Goal: Task Accomplishment & Management: Complete application form

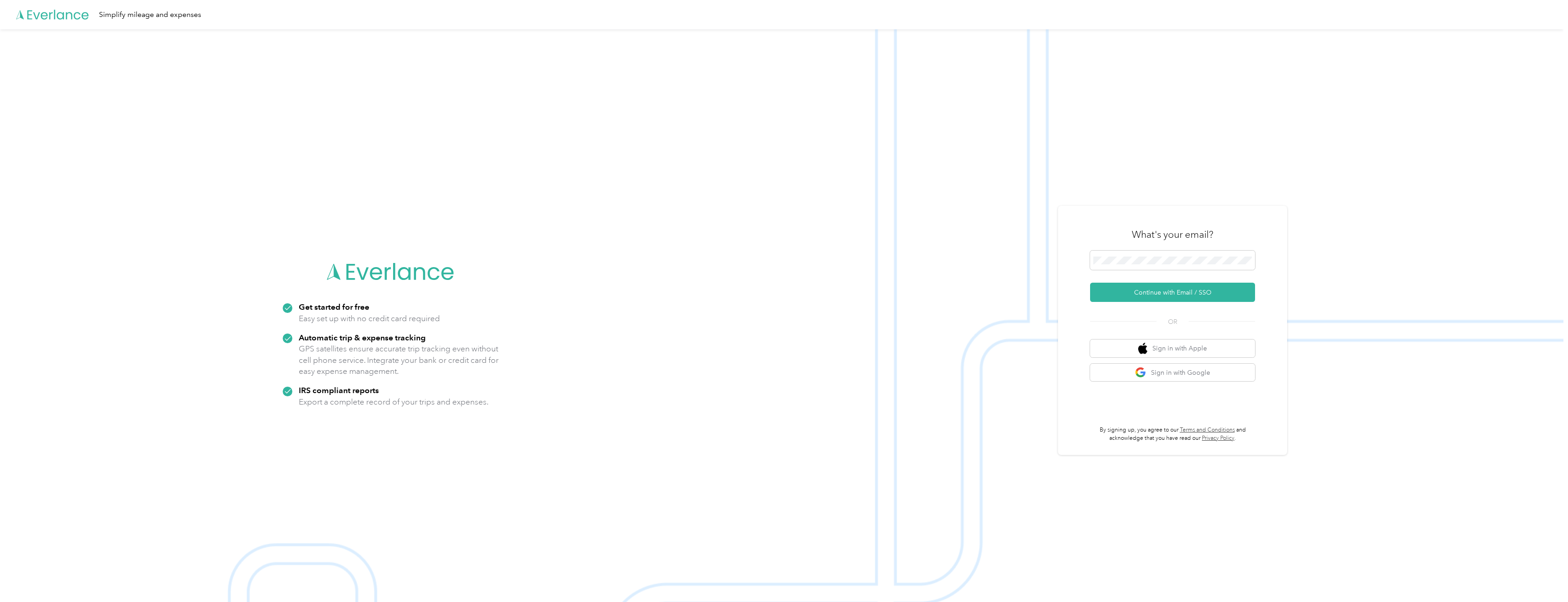
click at [1161, 248] on div "What's your email?" at bounding box center [1172, 234] width 165 height 32
click at [1141, 291] on button "Continue with Email / SSO" at bounding box center [1172, 292] width 165 height 19
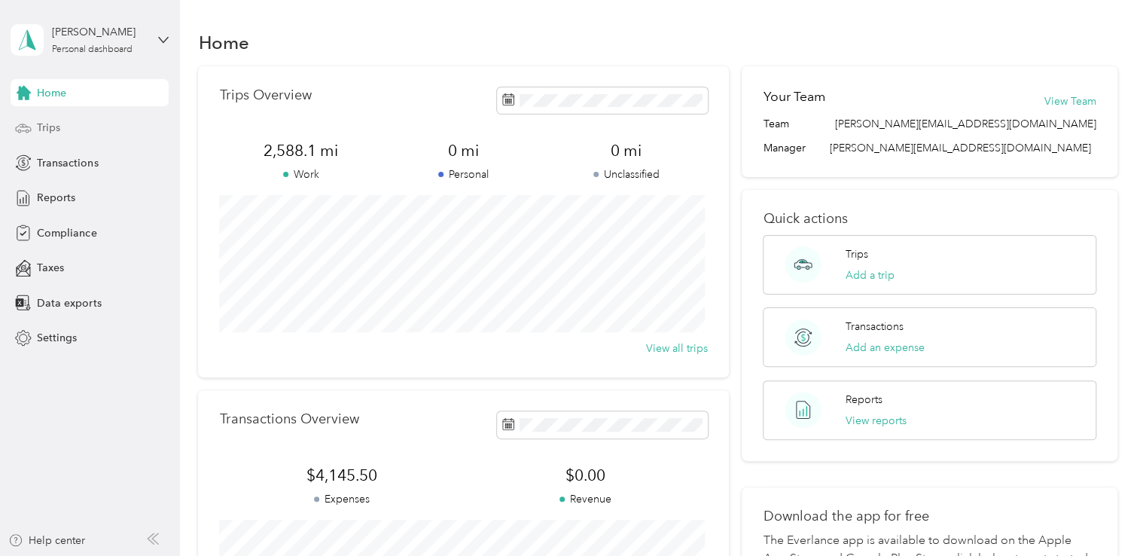
click at [27, 129] on icon at bounding box center [23, 128] width 17 height 17
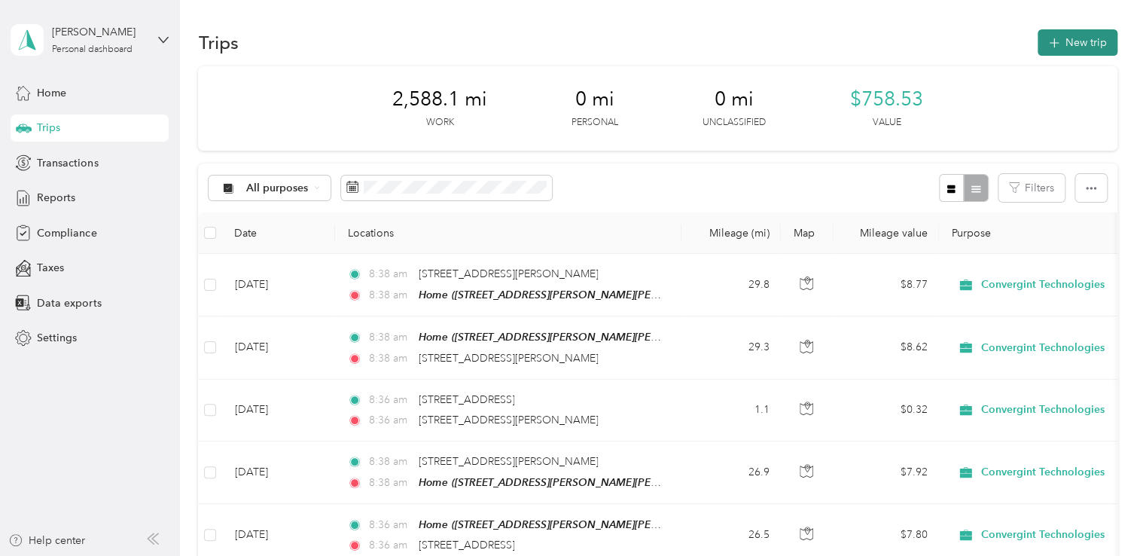
click at [1070, 51] on button "New trip" at bounding box center [1077, 42] width 80 height 26
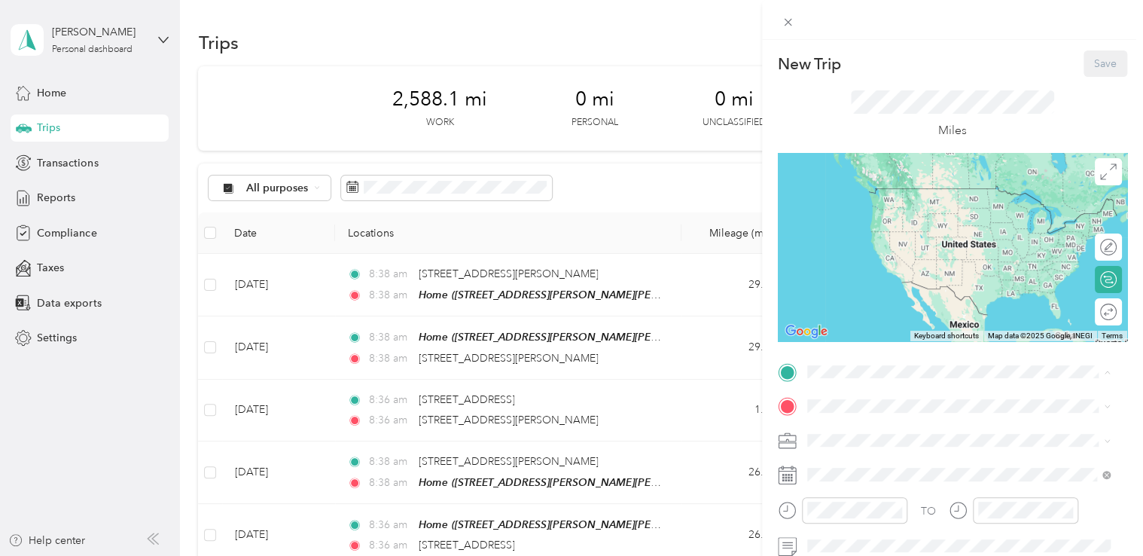
click at [860, 457] on span "[STREET_ADDRESS][PERSON_NAME][PERSON_NAME][PERSON_NAME][US_STATE]" at bounding box center [966, 456] width 263 height 29
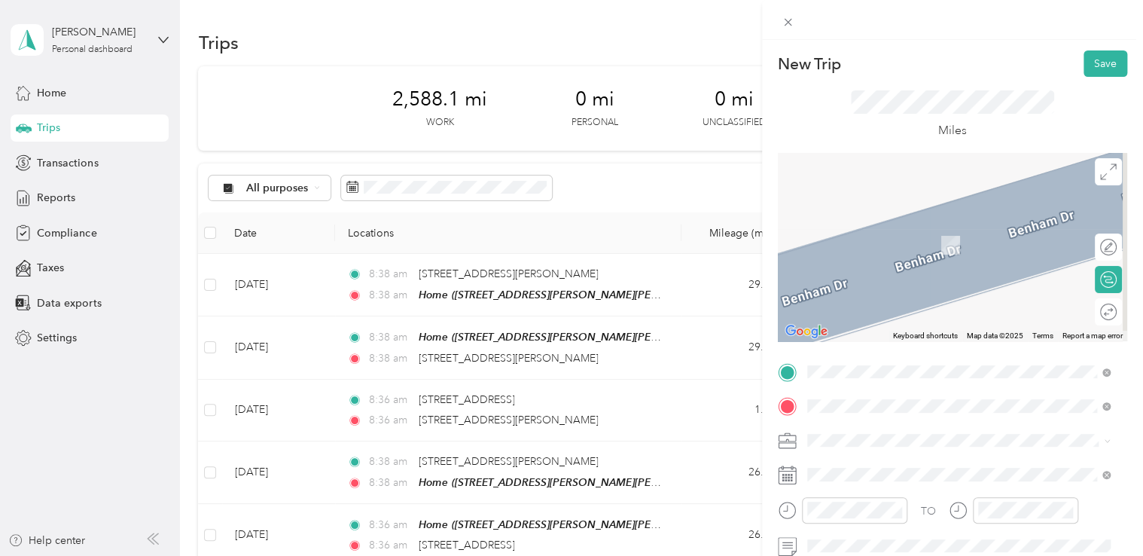
click at [891, 225] on span "[STREET_ADDRESS][PERSON_NAME][US_STATE]" at bounding box center [952, 223] width 234 height 14
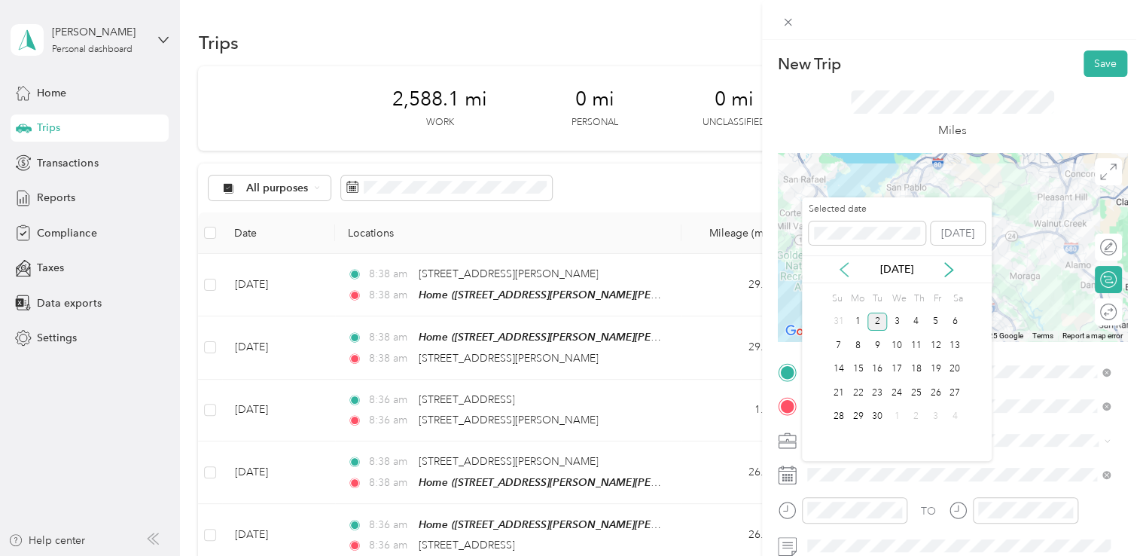
click at [845, 263] on icon at bounding box center [844, 270] width 8 height 14
click at [895, 348] on div "6" at bounding box center [897, 345] width 20 height 19
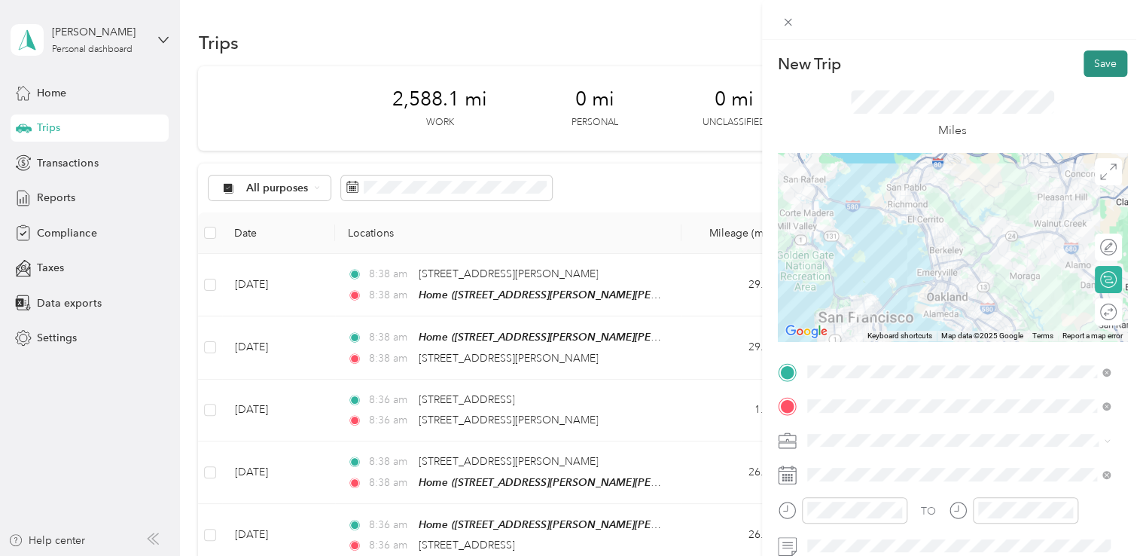
click at [1094, 63] on button "Save" at bounding box center [1105, 63] width 44 height 26
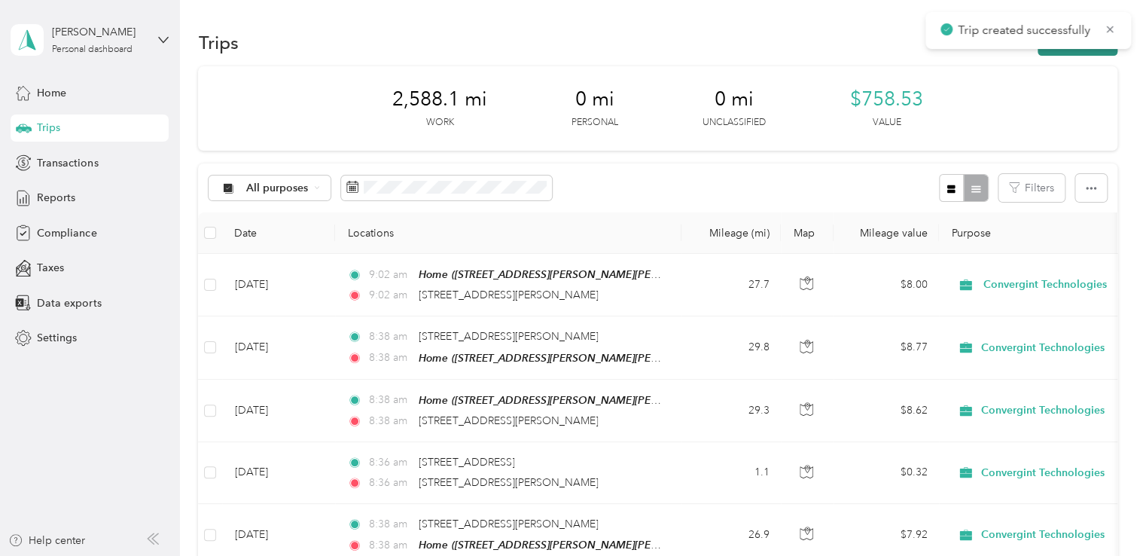
click at [1089, 50] on button "New trip" at bounding box center [1077, 42] width 80 height 26
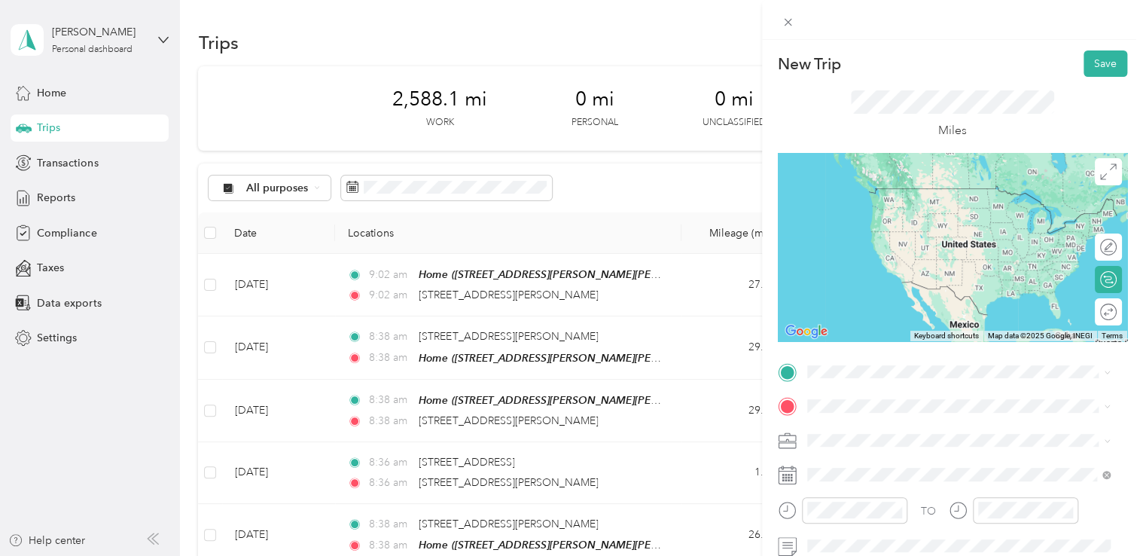
click at [891, 199] on li "[STREET_ADDRESS][PERSON_NAME][US_STATE]" at bounding box center [959, 184] width 314 height 31
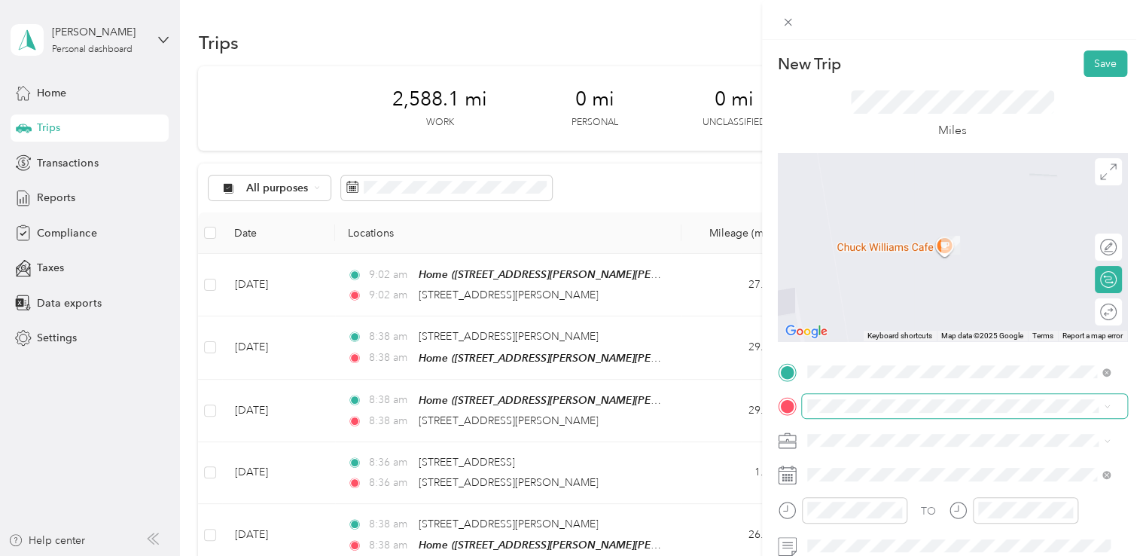
click at [936, 413] on span at bounding box center [964, 406] width 325 height 24
click at [914, 484] on div "Home [STREET_ADDRESS][PERSON_NAME][PERSON_NAME][US_STATE]" at bounding box center [969, 481] width 269 height 47
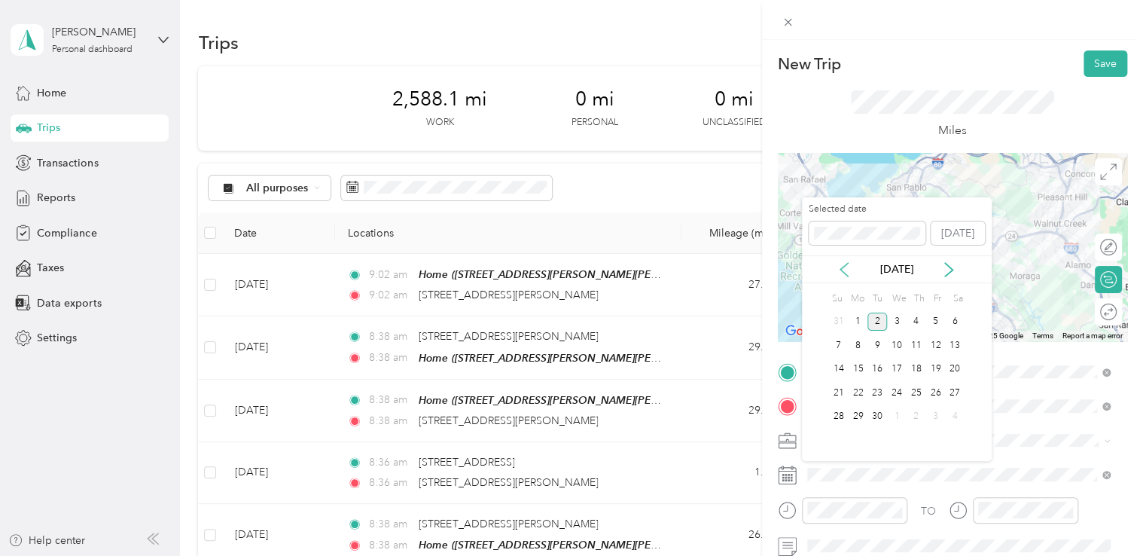
click at [843, 266] on icon at bounding box center [844, 270] width 8 height 14
click at [896, 344] on div "6" at bounding box center [897, 345] width 20 height 19
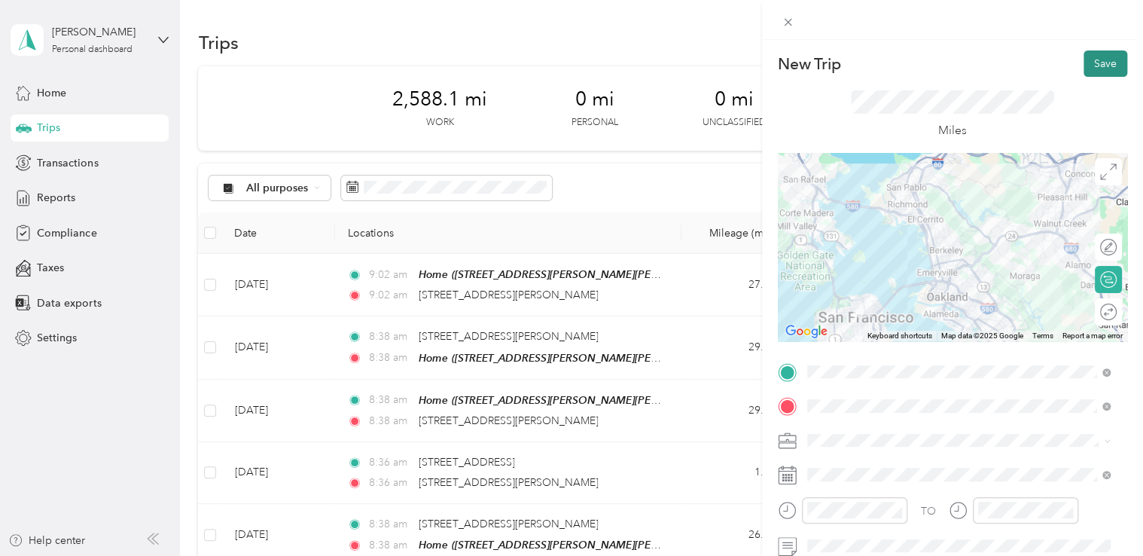
click at [1083, 69] on button "Save" at bounding box center [1105, 63] width 44 height 26
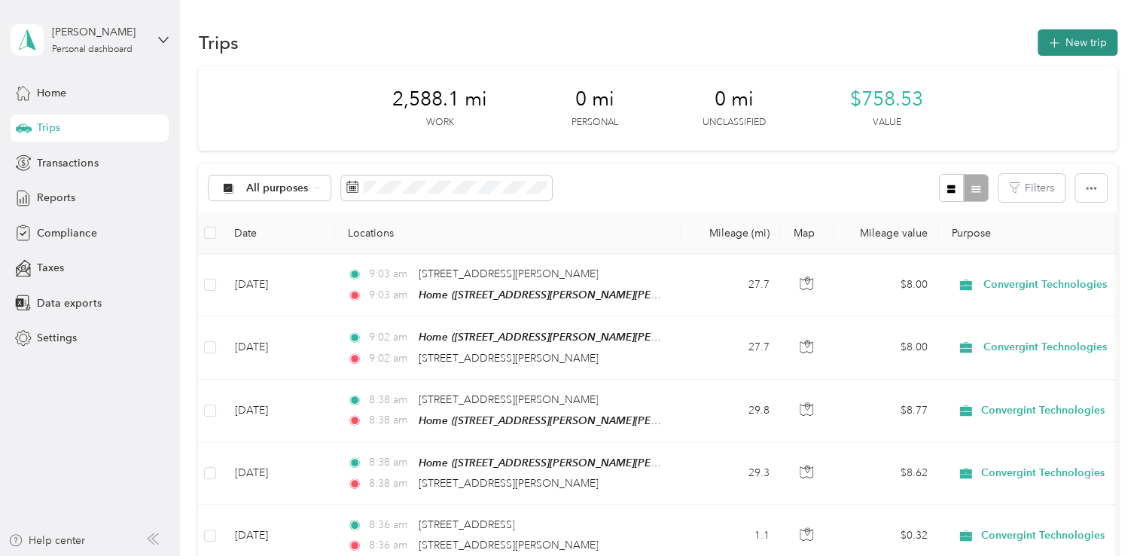
click at [1069, 38] on button "New trip" at bounding box center [1077, 42] width 80 height 26
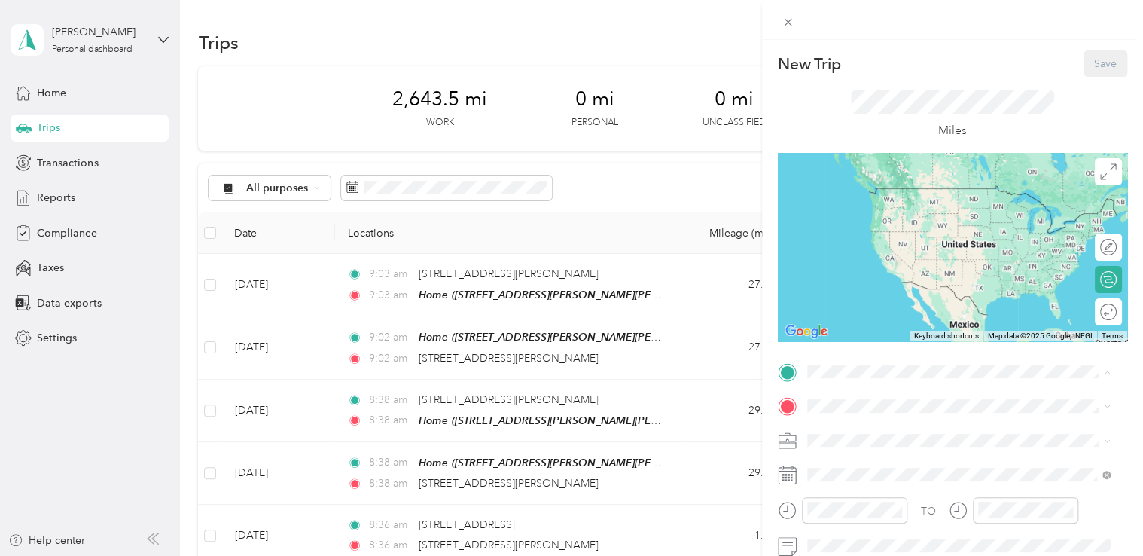
click at [879, 446] on span "[STREET_ADDRESS][PERSON_NAME][PERSON_NAME][PERSON_NAME][US_STATE]" at bounding box center [966, 456] width 263 height 29
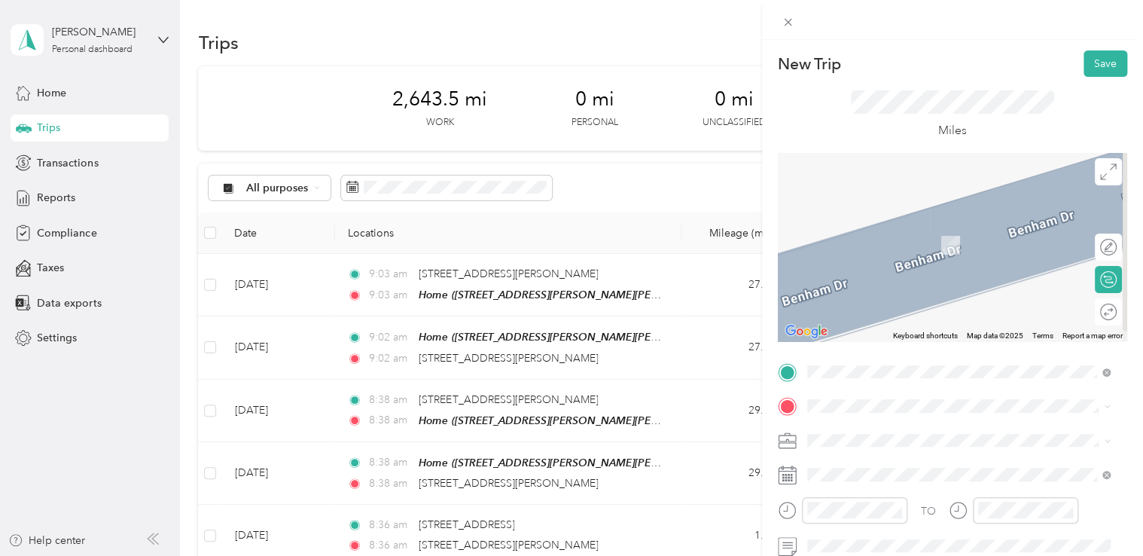
click at [924, 286] on span "[STREET_ADDRESS][PERSON_NAME][US_STATE]" at bounding box center [952, 280] width 234 height 14
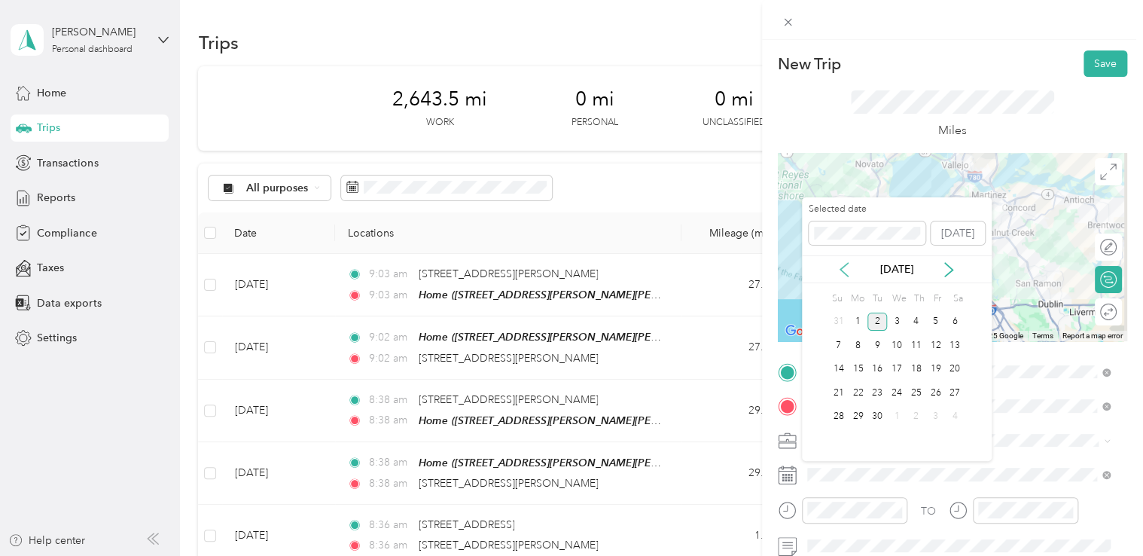
click at [837, 266] on icon at bounding box center [843, 269] width 15 height 15
click at [918, 373] on div "14" at bounding box center [916, 369] width 20 height 19
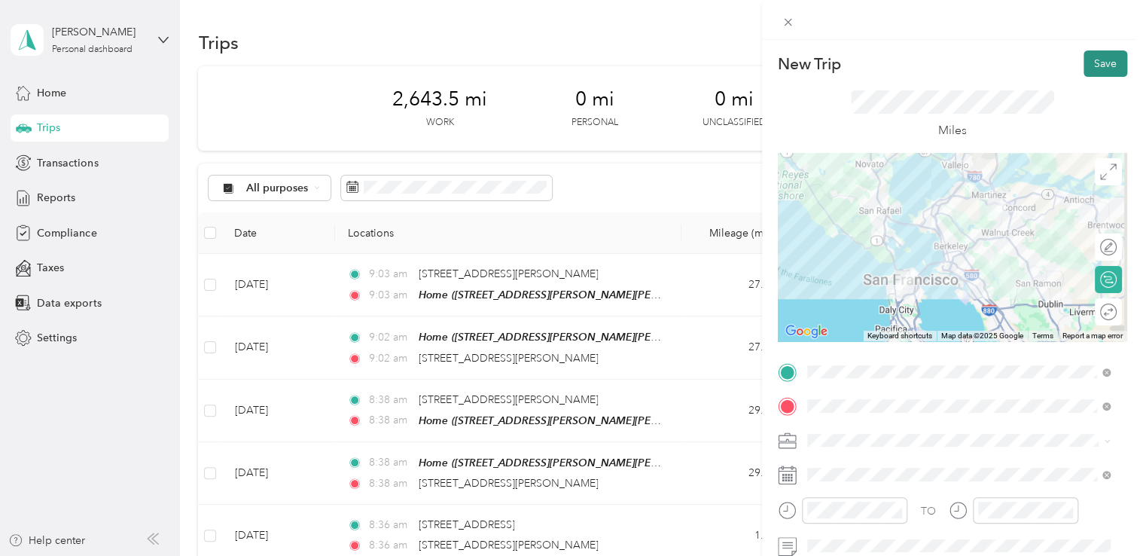
click at [1097, 66] on button "Save" at bounding box center [1105, 63] width 44 height 26
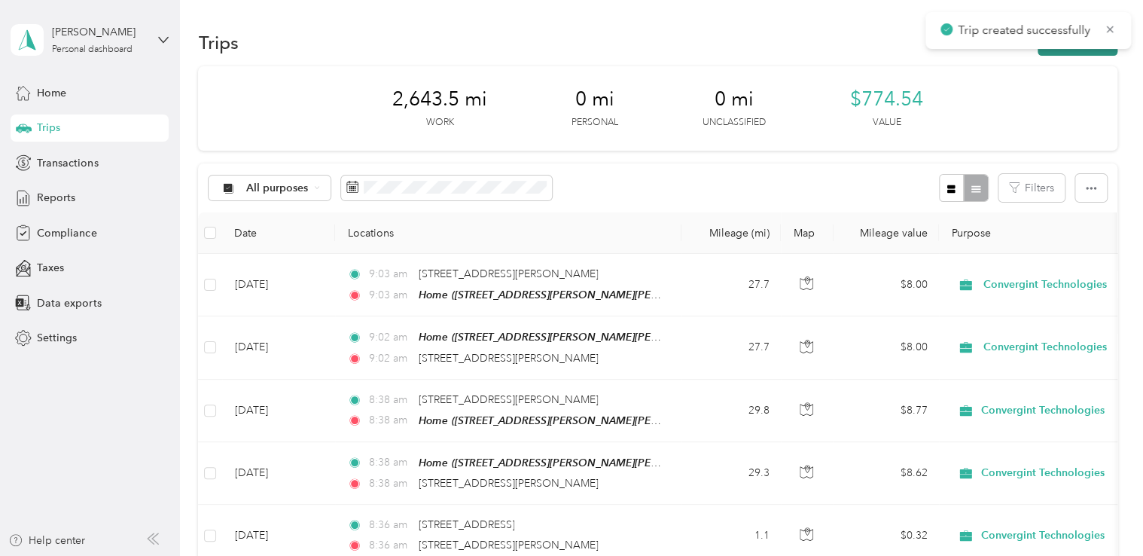
click at [1095, 51] on button "New trip" at bounding box center [1077, 42] width 80 height 26
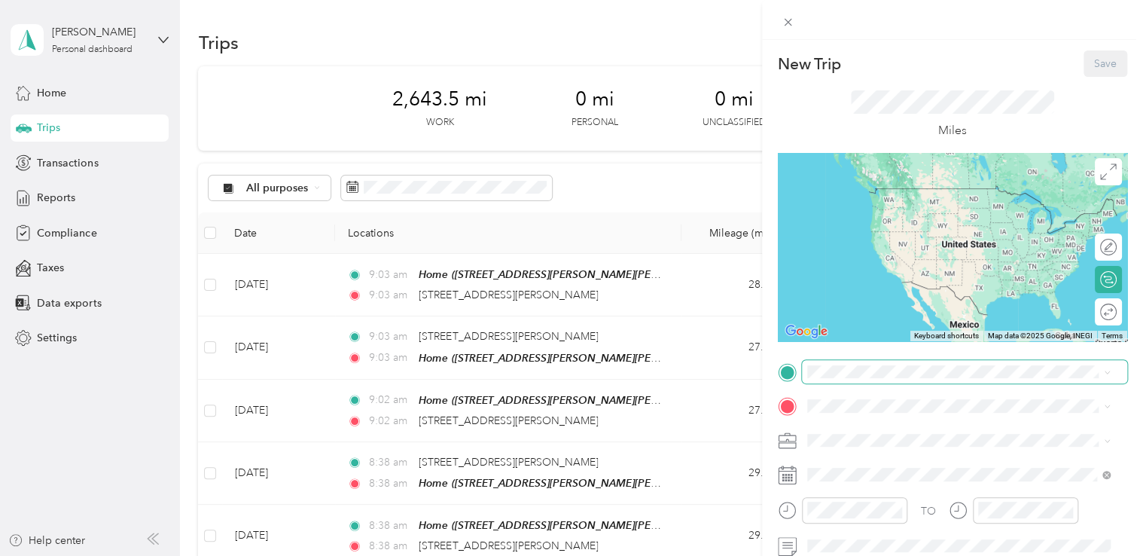
click at [879, 381] on span at bounding box center [964, 372] width 325 height 24
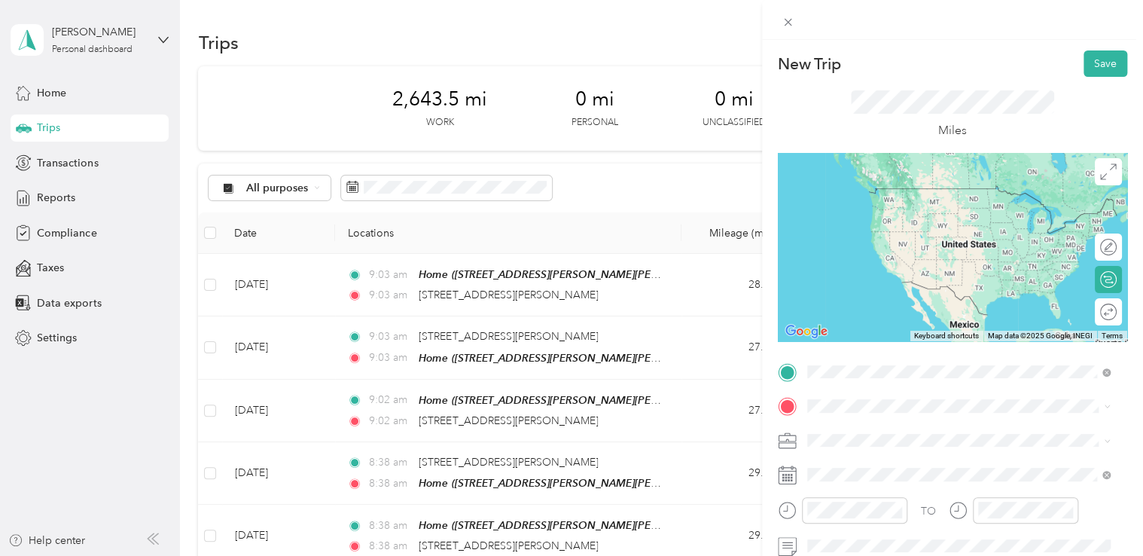
click at [906, 437] on div "[STREET_ADDRESS][PERSON_NAME][US_STATE]" at bounding box center [958, 426] width 293 height 20
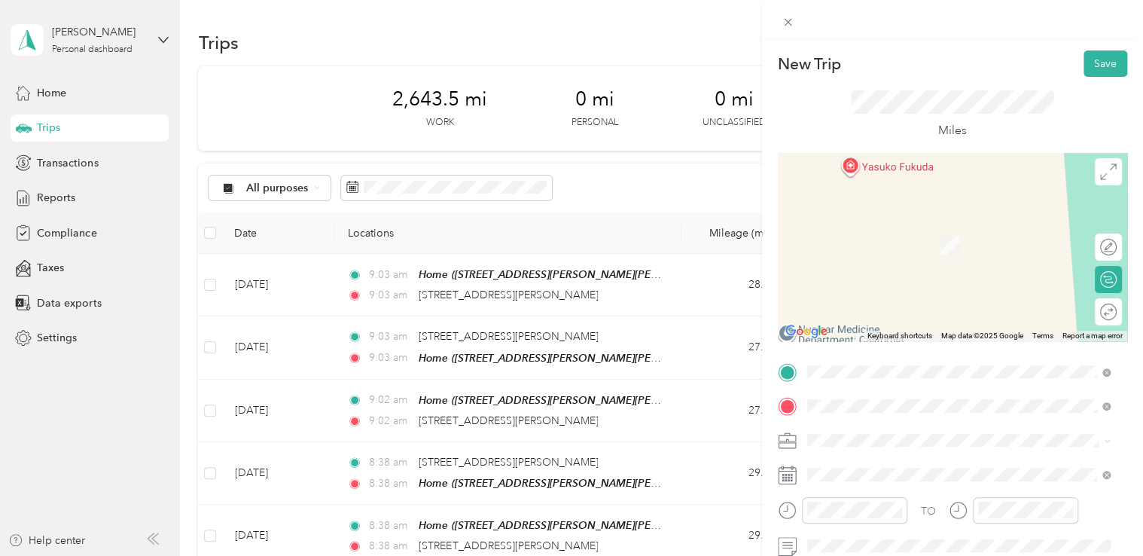
click at [899, 230] on span "[STREET_ADDRESS][PERSON_NAME][US_STATE]" at bounding box center [952, 223] width 234 height 14
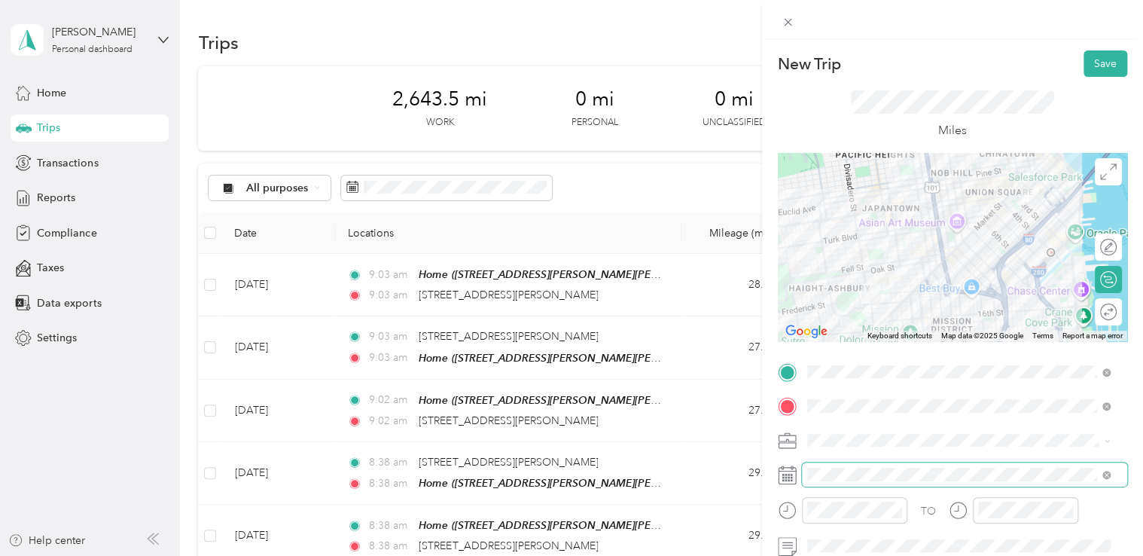
click at [885, 482] on span at bounding box center [964, 474] width 325 height 24
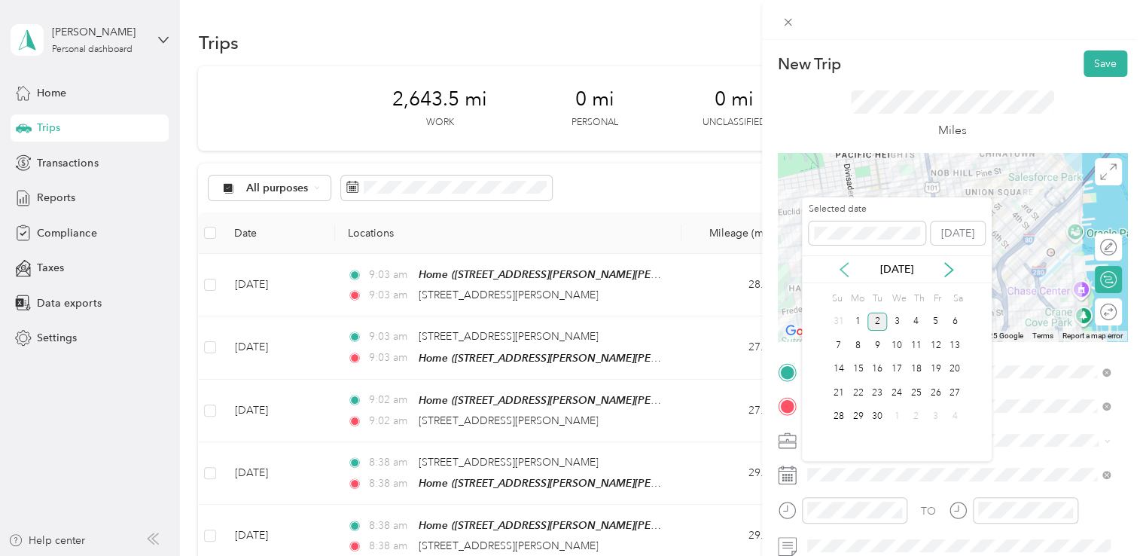
click at [842, 273] on icon at bounding box center [843, 269] width 15 height 15
click at [912, 370] on div "14" at bounding box center [916, 369] width 20 height 19
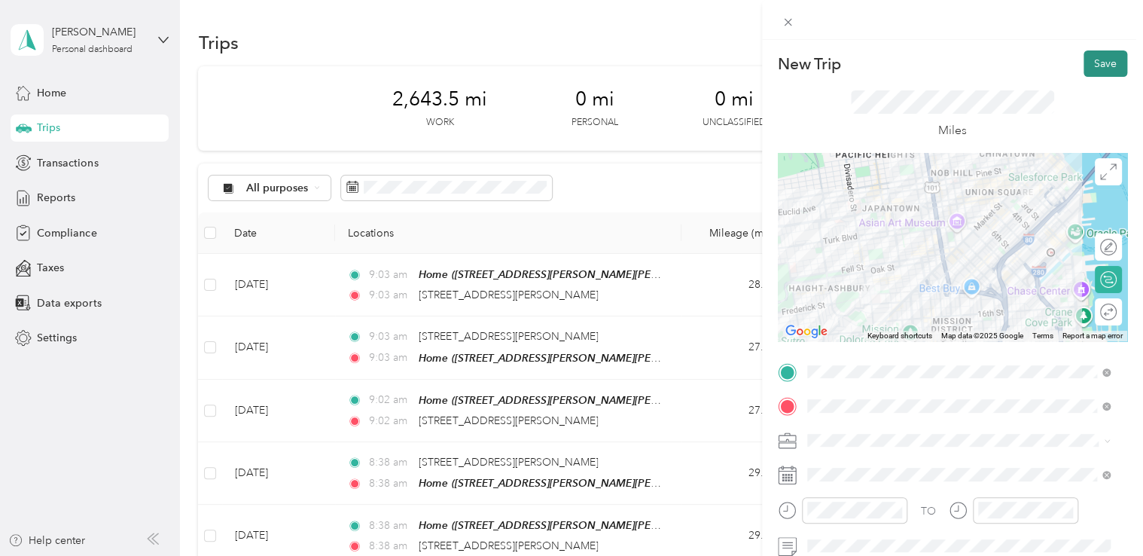
click at [1102, 62] on button "Save" at bounding box center [1105, 63] width 44 height 26
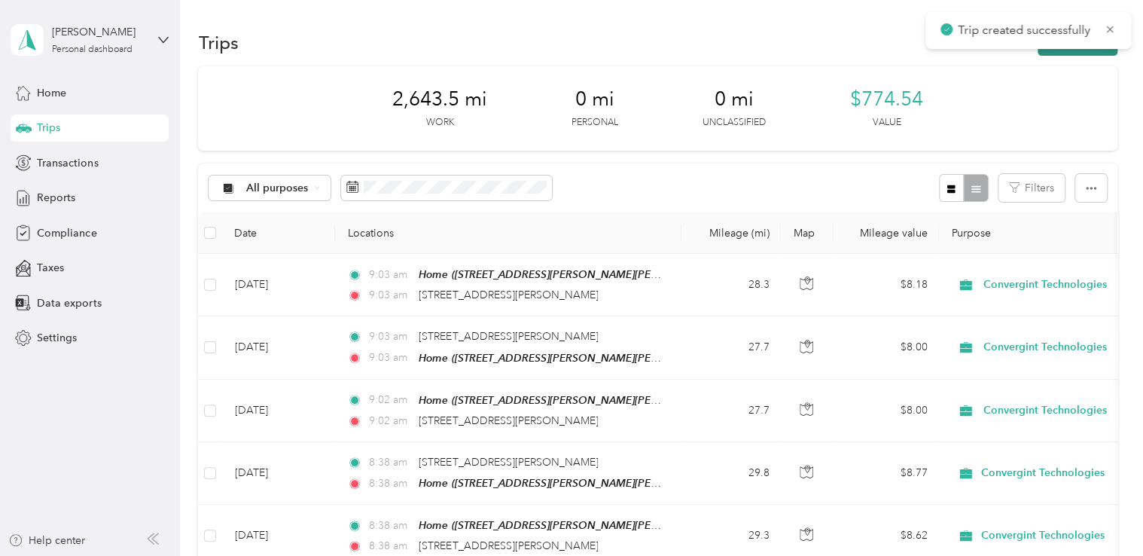
click at [1092, 53] on button "New trip" at bounding box center [1077, 42] width 80 height 26
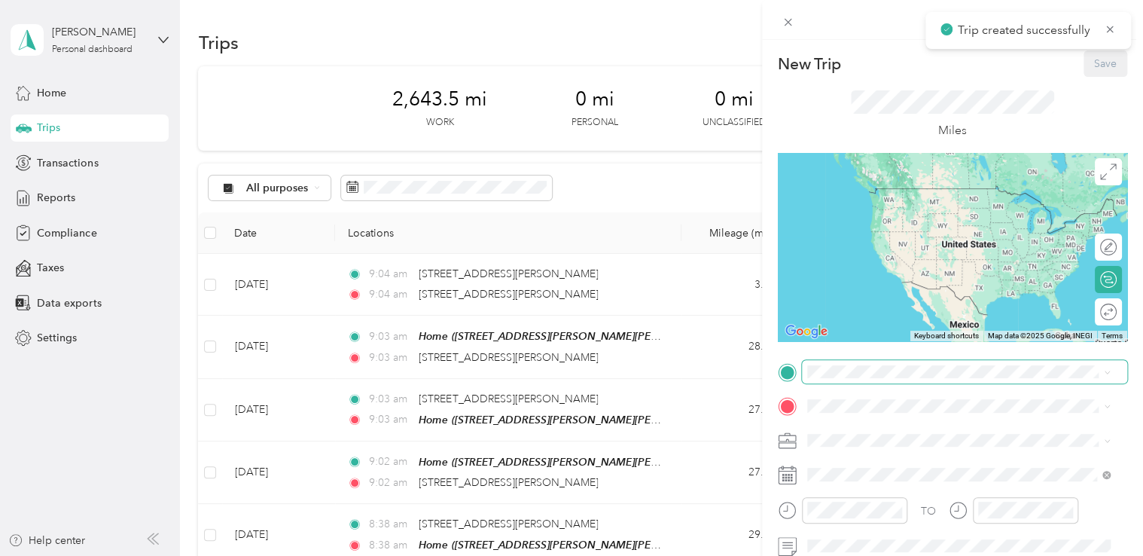
click at [892, 364] on span at bounding box center [964, 372] width 325 height 24
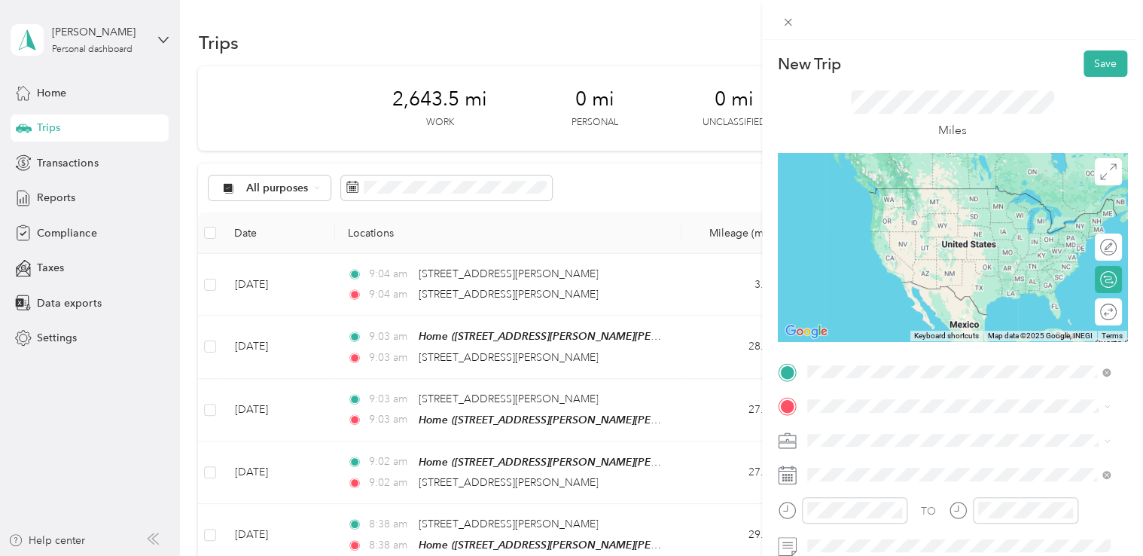
click at [898, 194] on span "[STREET_ADDRESS][PERSON_NAME][US_STATE]" at bounding box center [952, 188] width 234 height 14
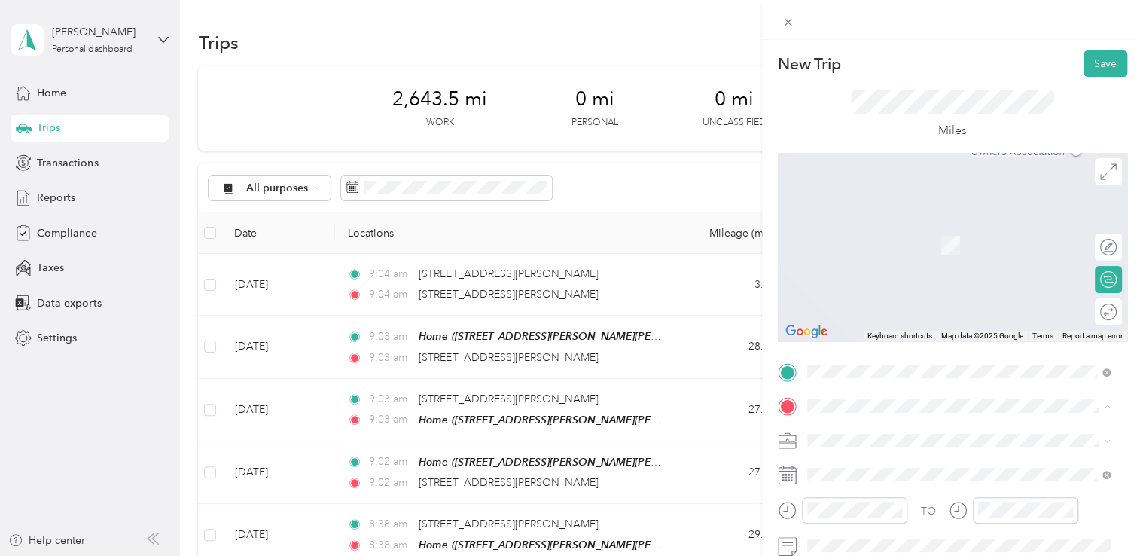
click at [862, 471] on div "Home [STREET_ADDRESS][PERSON_NAME][PERSON_NAME][US_STATE]" at bounding box center [969, 481] width 269 height 47
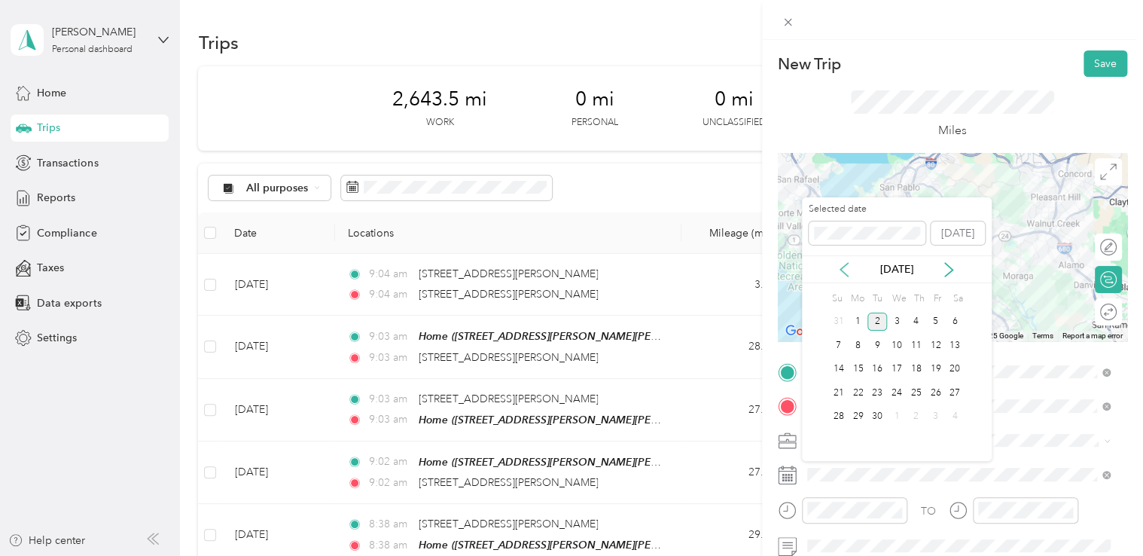
click at [839, 270] on icon at bounding box center [843, 269] width 15 height 15
click at [915, 367] on div "14" at bounding box center [916, 369] width 20 height 19
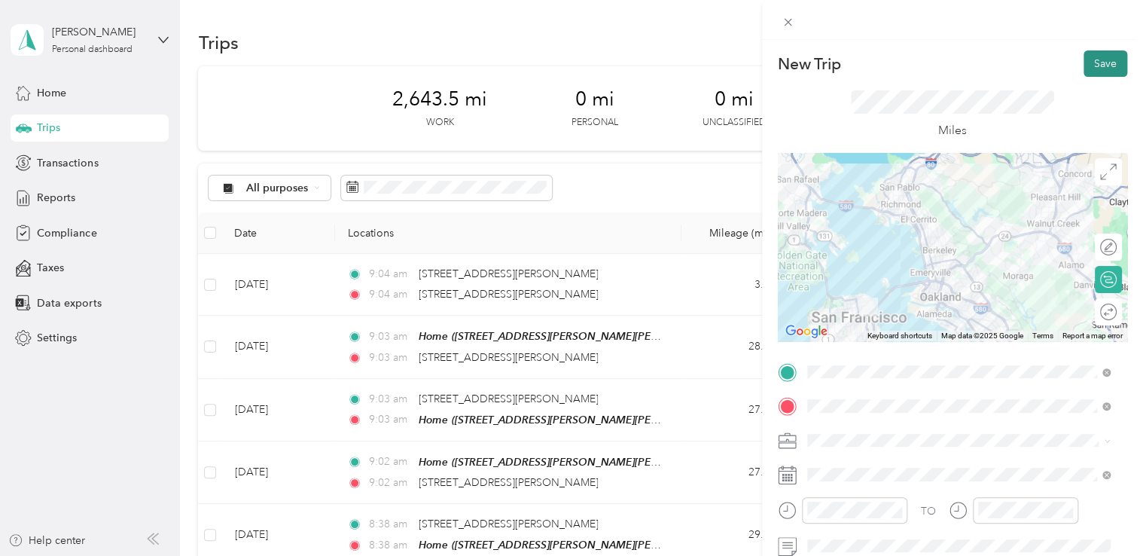
click at [1093, 62] on button "Save" at bounding box center [1105, 63] width 44 height 26
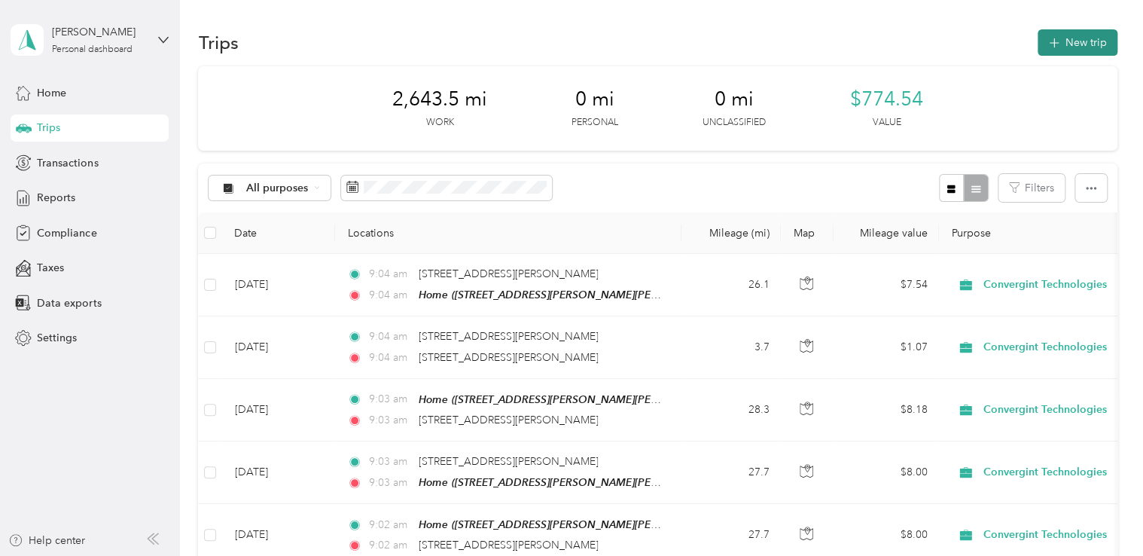
click at [1060, 41] on button "New trip" at bounding box center [1077, 42] width 80 height 26
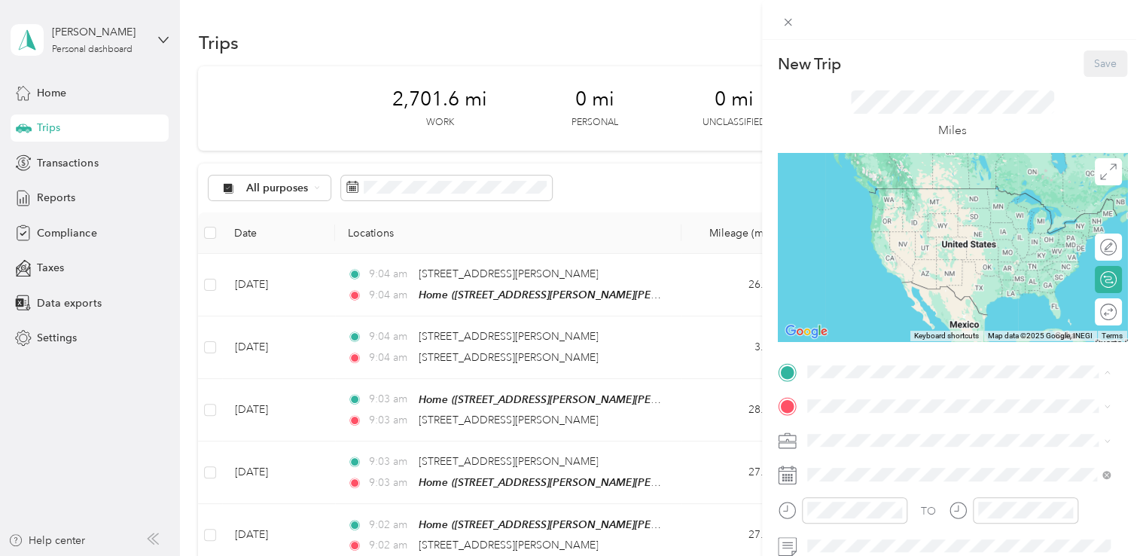
click at [903, 427] on div "Home" at bounding box center [969, 432] width 269 height 14
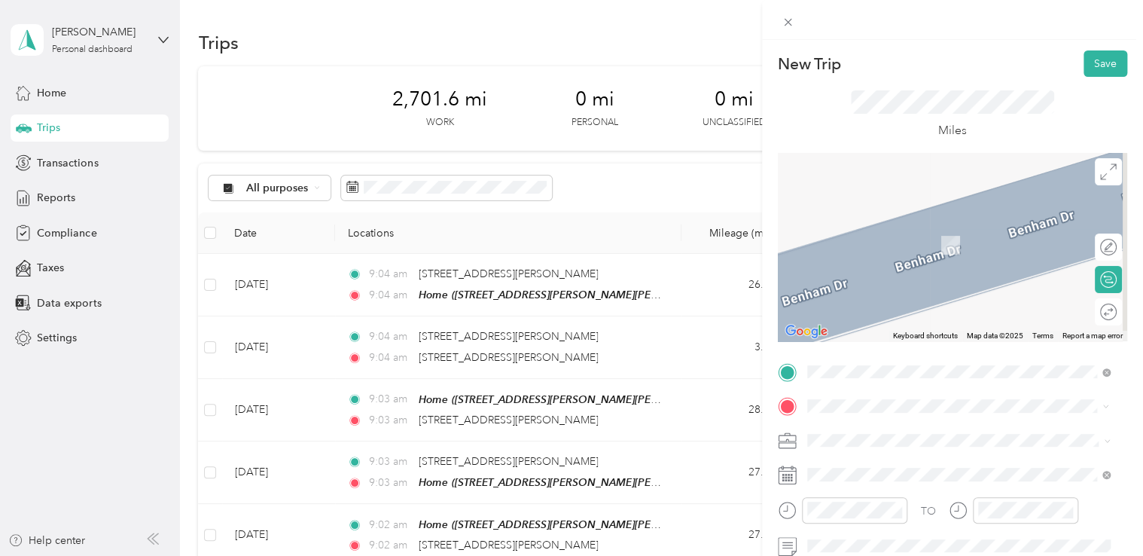
click at [919, 239] on li "[STREET_ADDRESS][US_STATE]" at bounding box center [959, 223] width 314 height 31
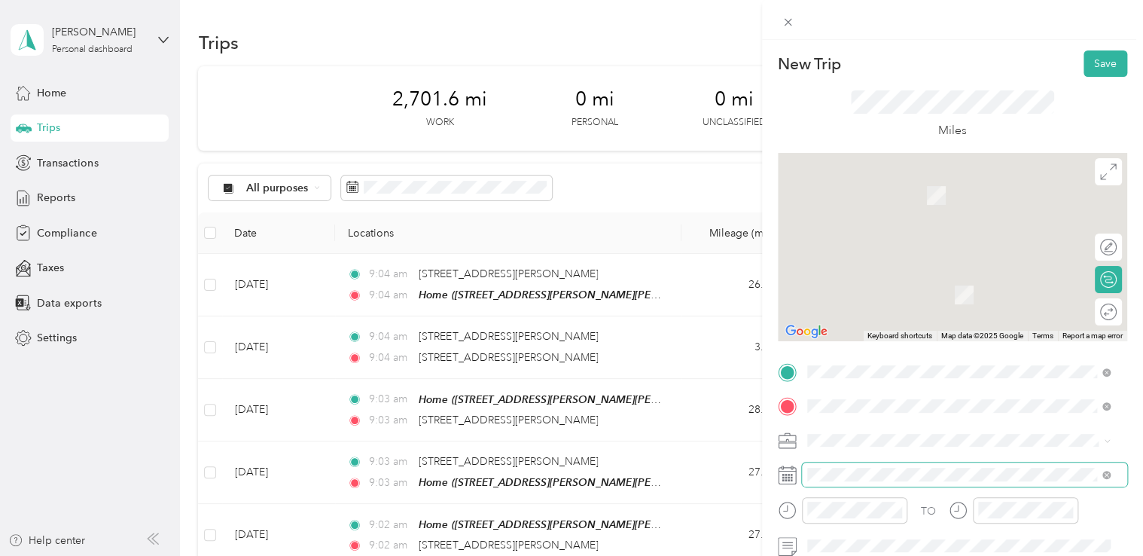
click at [897, 482] on span at bounding box center [964, 474] width 325 height 24
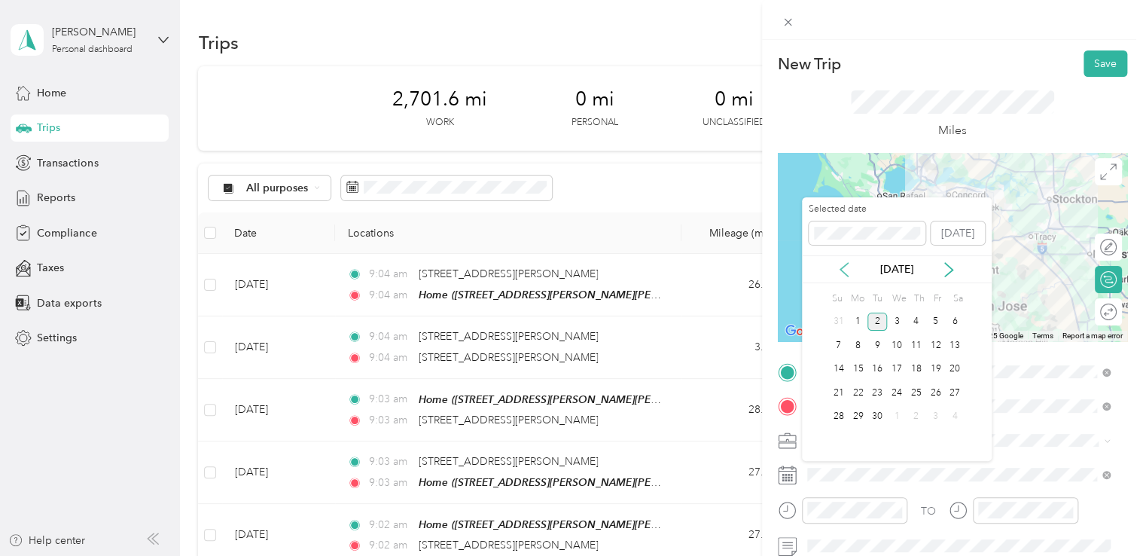
click at [851, 273] on div "[DATE]" at bounding box center [897, 269] width 190 height 16
click at [850, 273] on icon at bounding box center [843, 269] width 15 height 15
click at [936, 372] on div "15" at bounding box center [935, 369] width 20 height 19
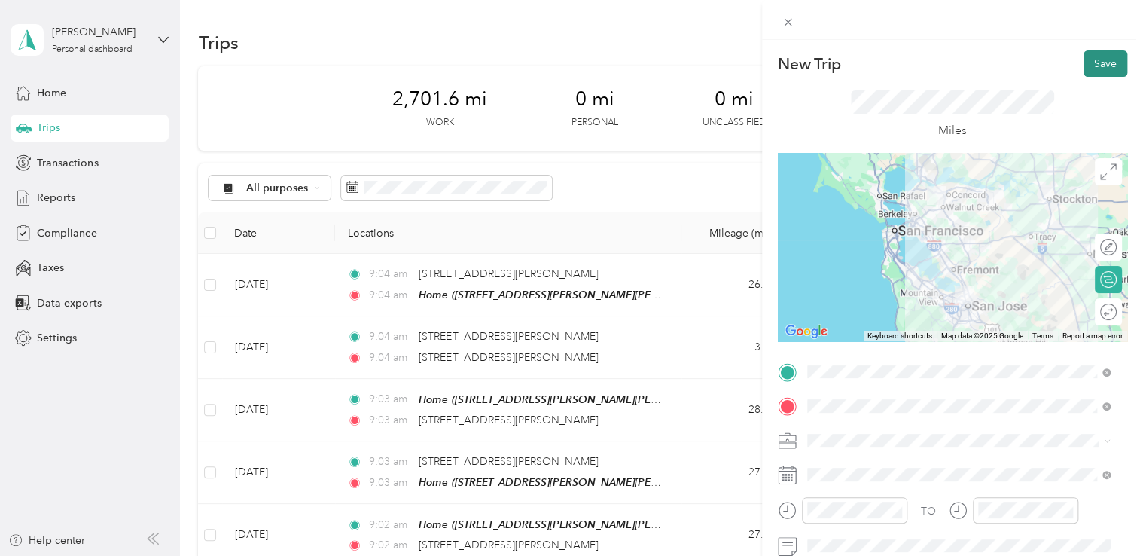
click at [1090, 62] on button "Save" at bounding box center [1105, 63] width 44 height 26
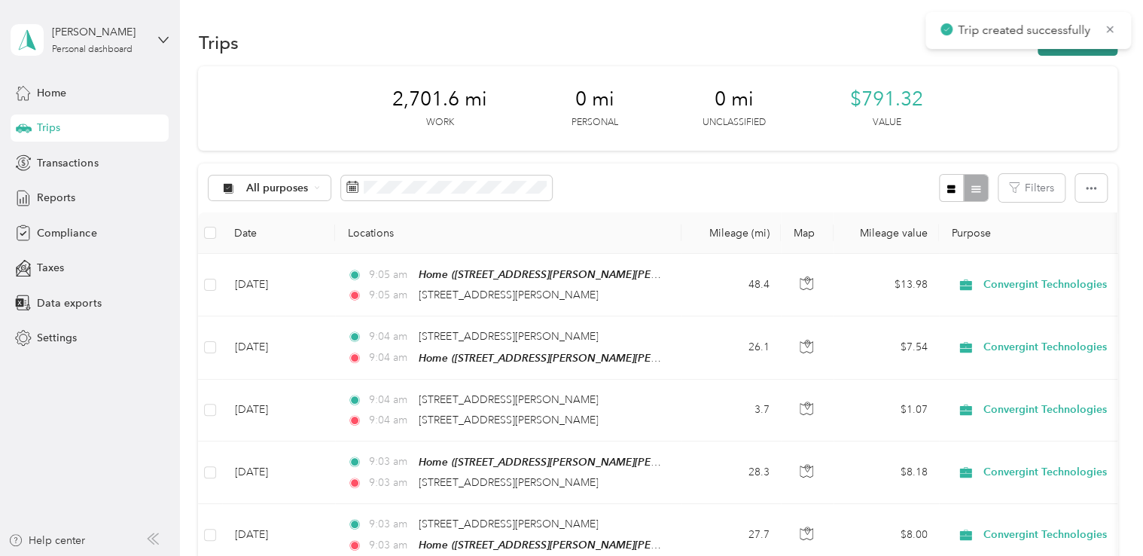
click at [1054, 54] on button "New trip" at bounding box center [1077, 42] width 80 height 26
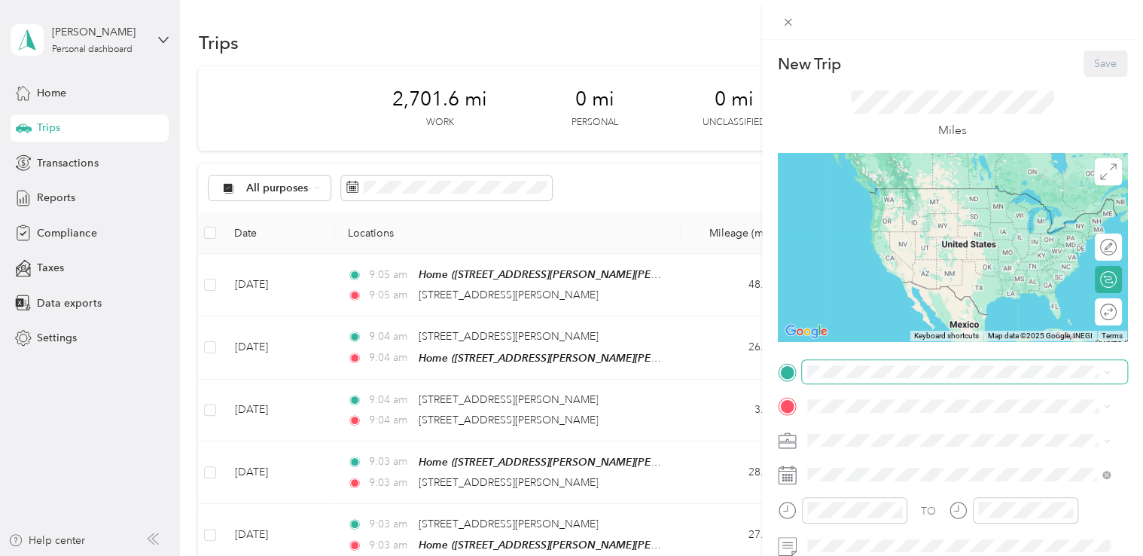
click at [828, 381] on span at bounding box center [964, 372] width 325 height 24
click at [858, 379] on span at bounding box center [964, 372] width 325 height 24
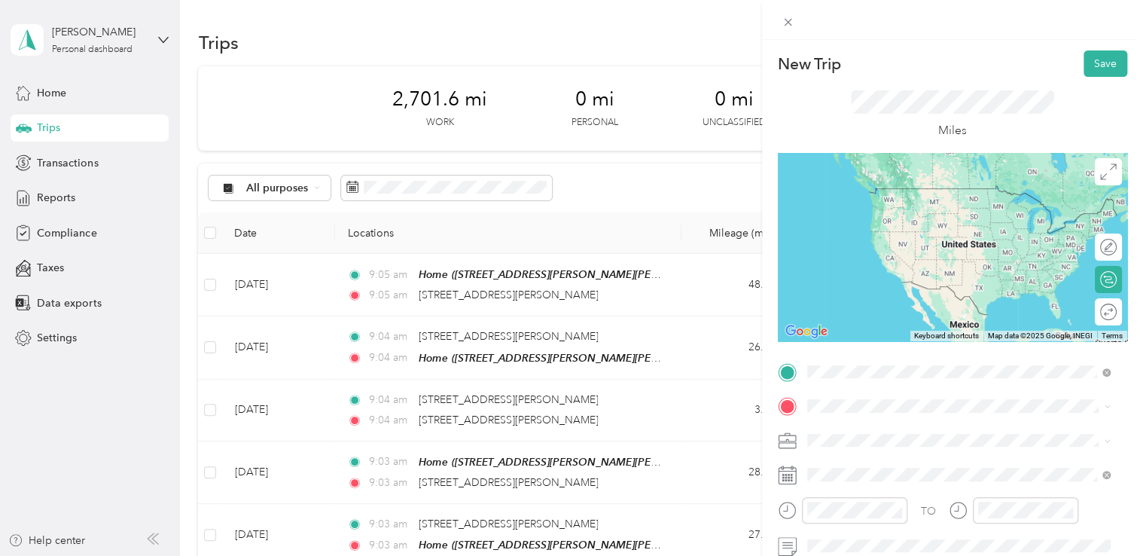
click at [883, 182] on span "[STREET_ADDRESS][US_STATE]" at bounding box center [910, 188] width 151 height 14
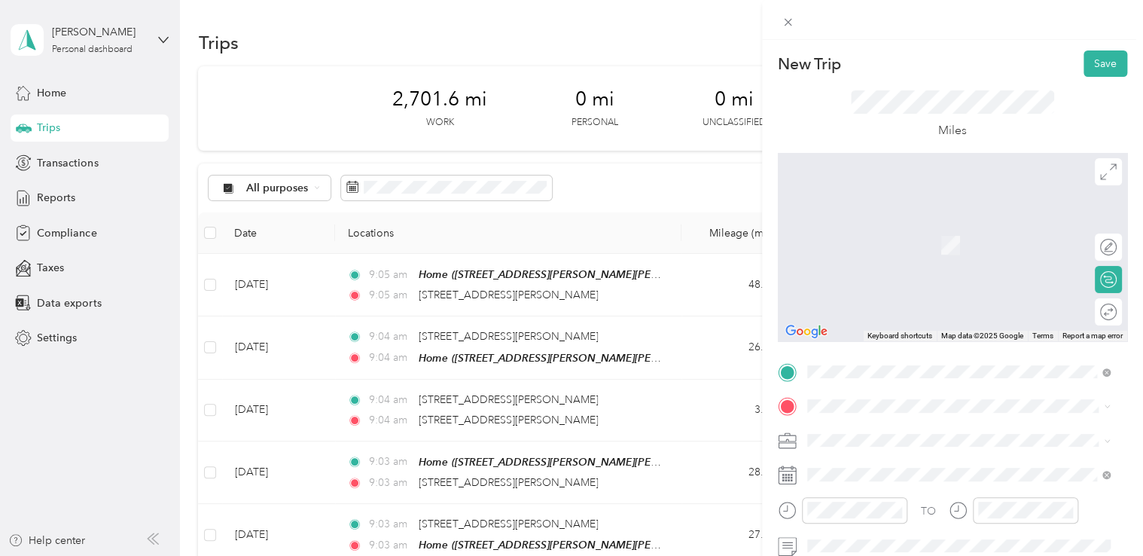
click at [849, 498] on span "[STREET_ADDRESS][PERSON_NAME][PERSON_NAME][PERSON_NAME][US_STATE]" at bounding box center [966, 484] width 263 height 29
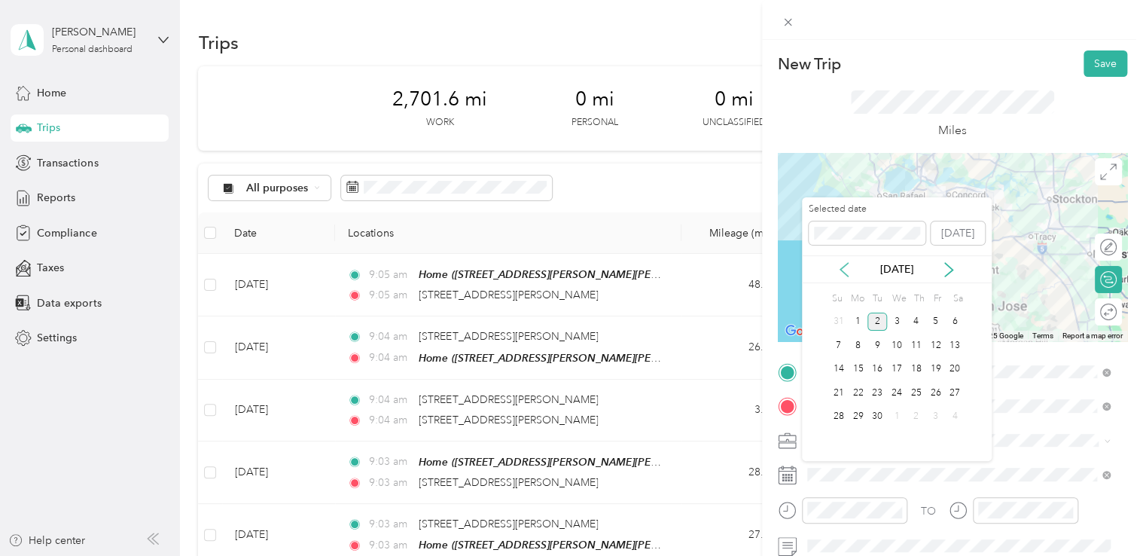
click at [846, 269] on icon at bounding box center [843, 269] width 15 height 15
click at [939, 369] on div "15" at bounding box center [935, 369] width 20 height 19
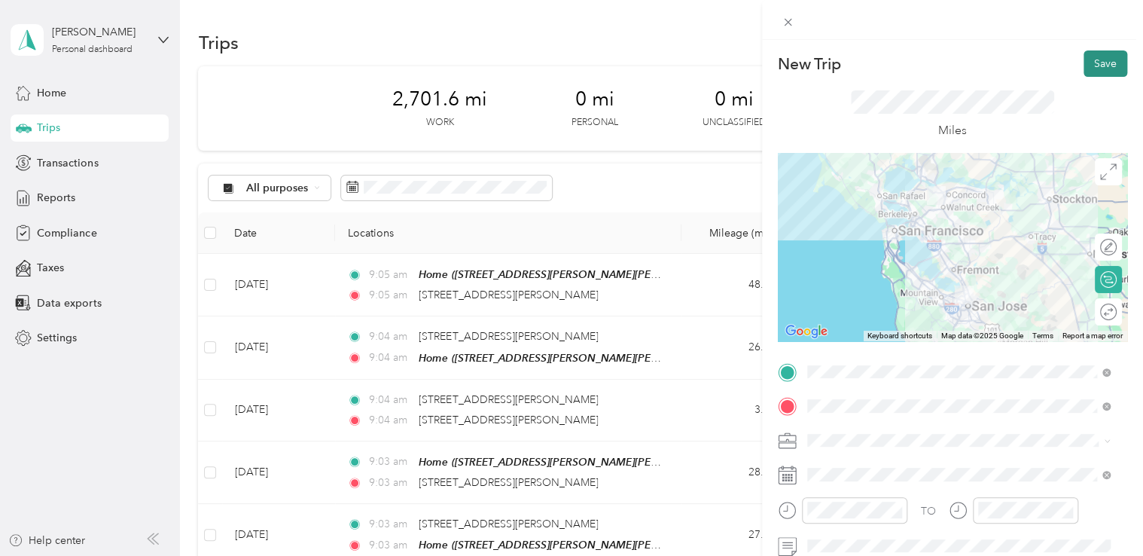
click at [1092, 71] on button "Save" at bounding box center [1105, 63] width 44 height 26
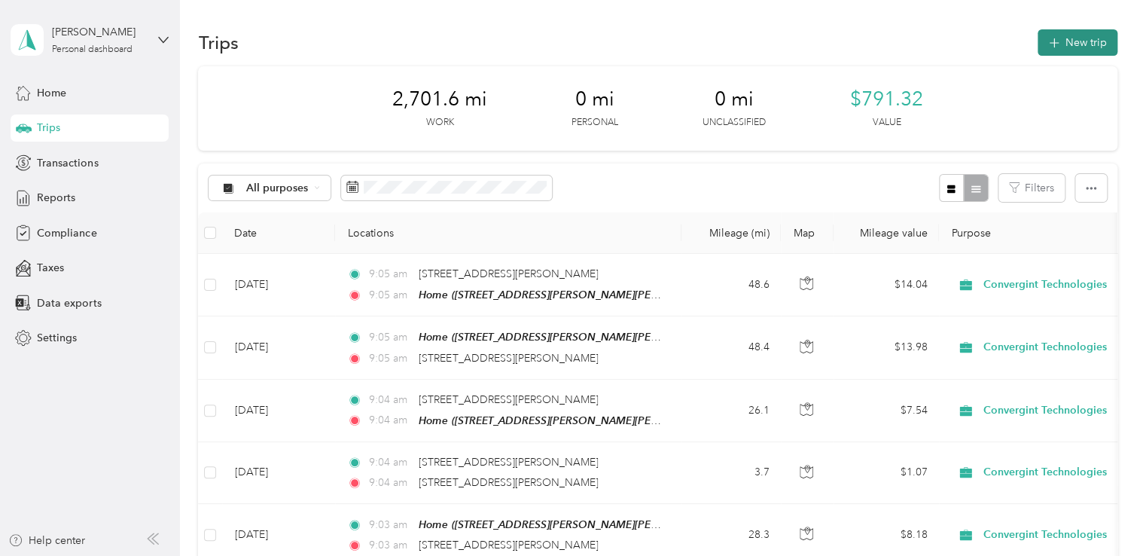
click at [1061, 44] on button "New trip" at bounding box center [1077, 42] width 80 height 26
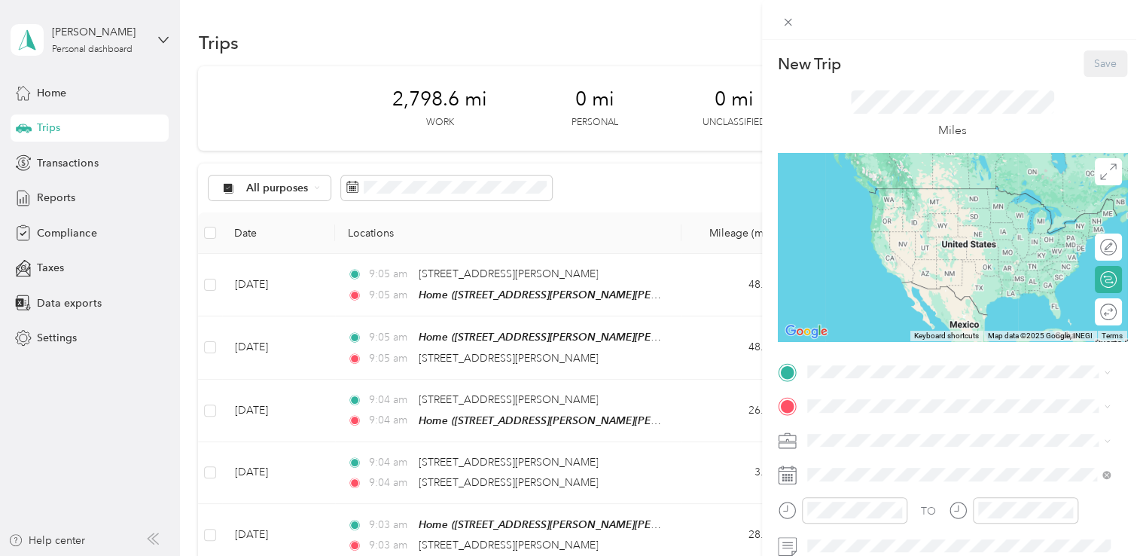
click at [840, 442] on span "[STREET_ADDRESS][PERSON_NAME][PERSON_NAME][PERSON_NAME][US_STATE]" at bounding box center [966, 456] width 263 height 29
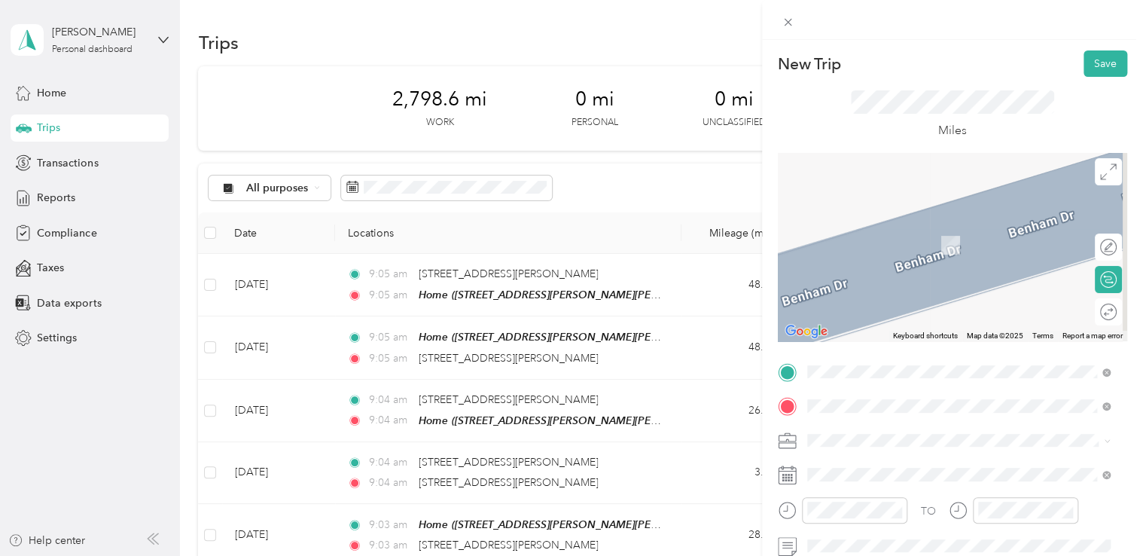
click at [879, 230] on span "Orinda Country Club [GEOGRAPHIC_DATA], [US_STATE], [GEOGRAPHIC_DATA]" at bounding box center [969, 236] width 269 height 40
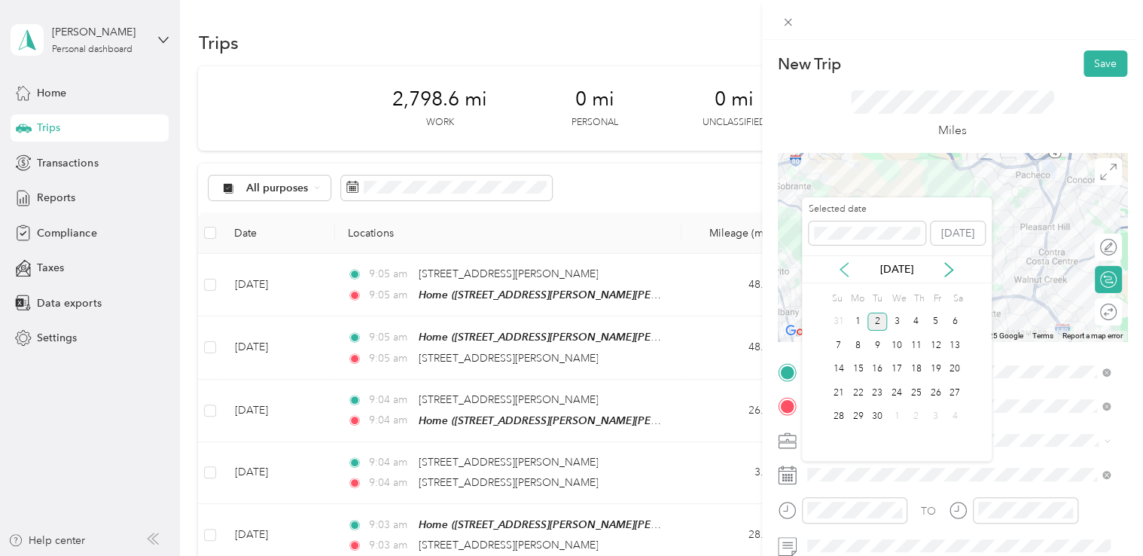
click at [842, 266] on icon at bounding box center [843, 269] width 15 height 15
click at [936, 394] on div "22" at bounding box center [935, 392] width 20 height 19
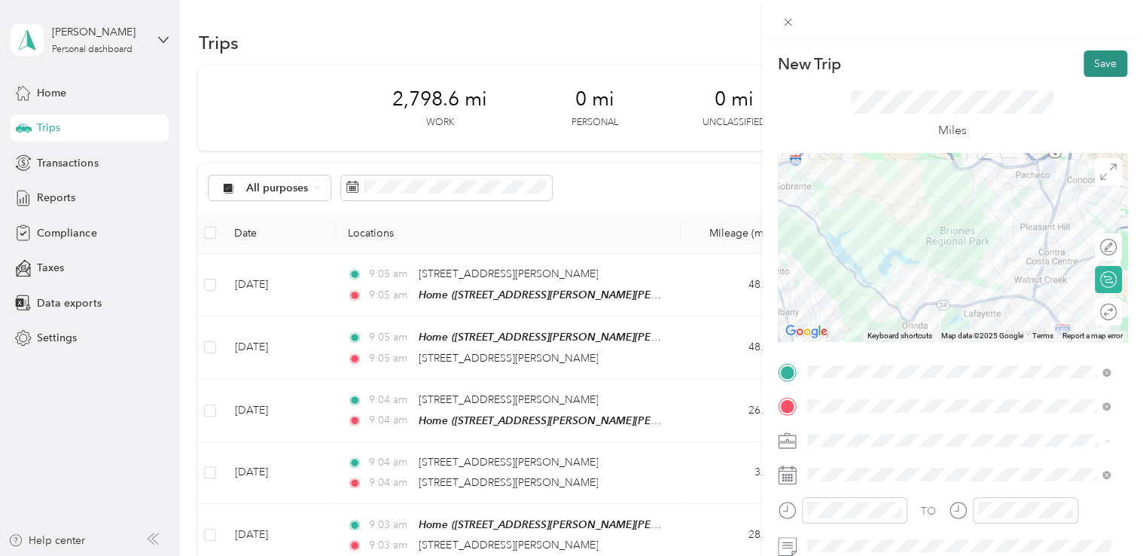
click at [1099, 74] on button "Save" at bounding box center [1105, 63] width 44 height 26
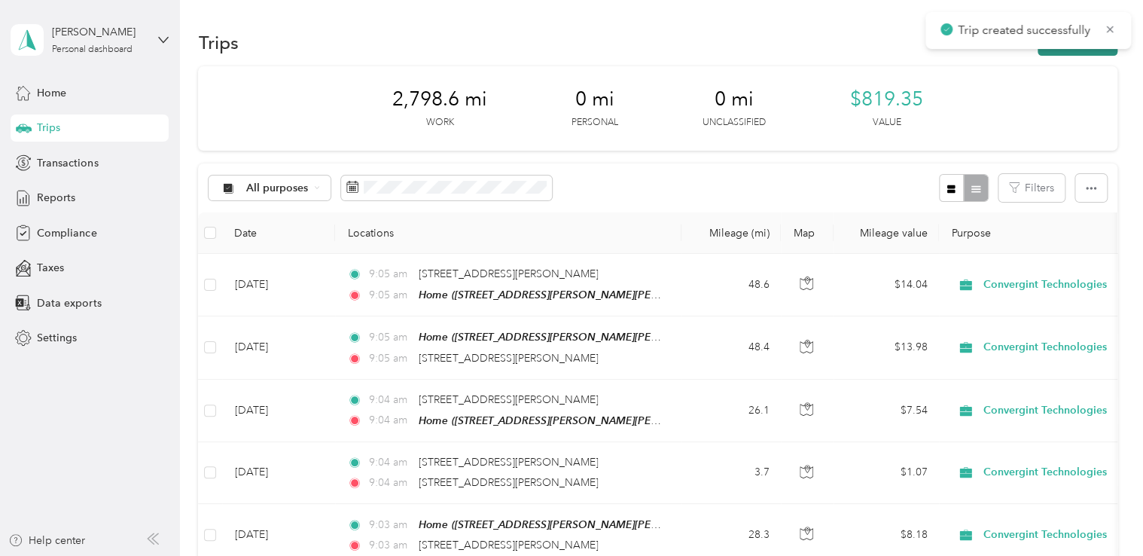
click at [1073, 53] on button "New trip" at bounding box center [1077, 42] width 80 height 26
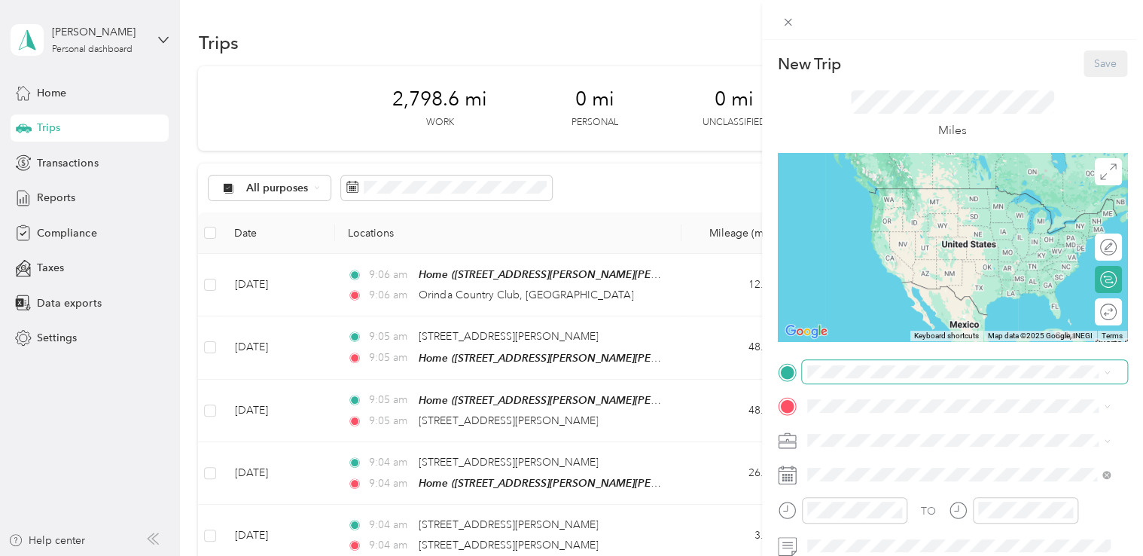
click at [854, 381] on span at bounding box center [964, 372] width 325 height 24
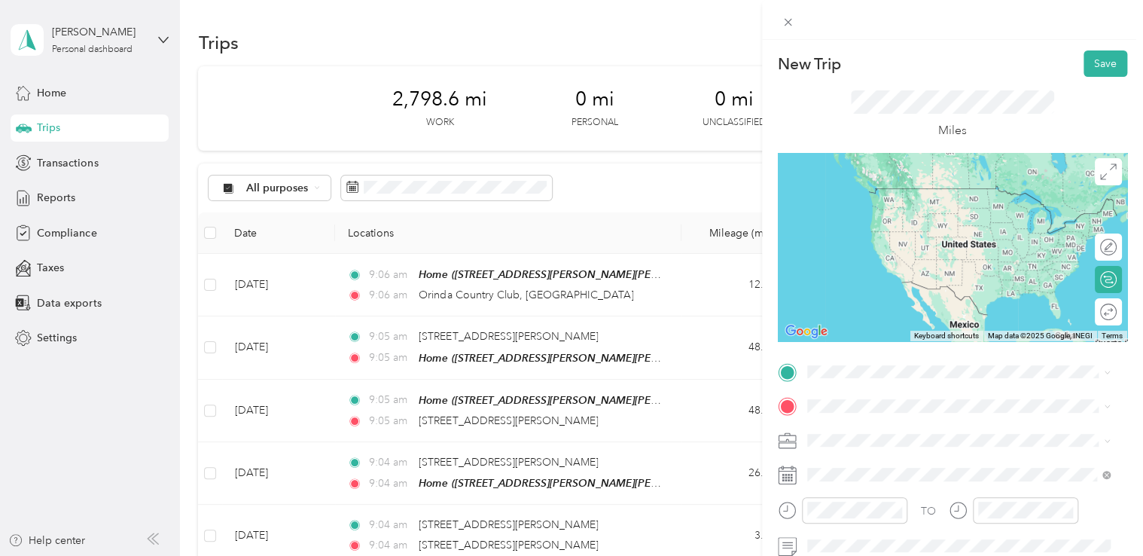
click at [894, 239] on span "Orinda Country Club [GEOGRAPHIC_DATA], [US_STATE], [GEOGRAPHIC_DATA]" at bounding box center [969, 241] width 269 height 40
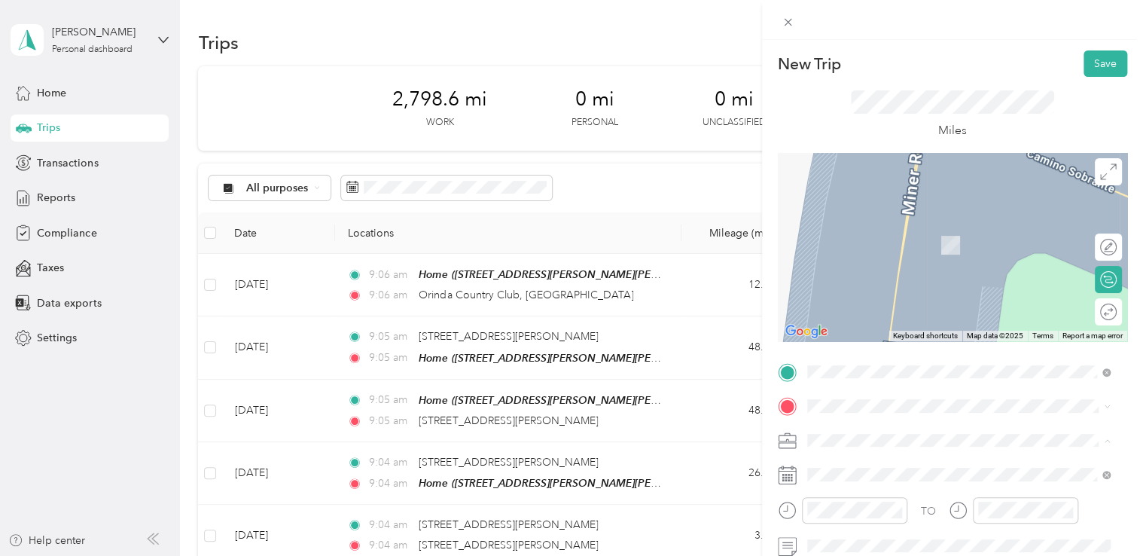
click at [880, 420] on div "TO Add photo" at bounding box center [952, 542] width 349 height 364
click at [876, 473] on div "Home [STREET_ADDRESS][PERSON_NAME][PERSON_NAME][US_STATE]" at bounding box center [969, 480] width 269 height 47
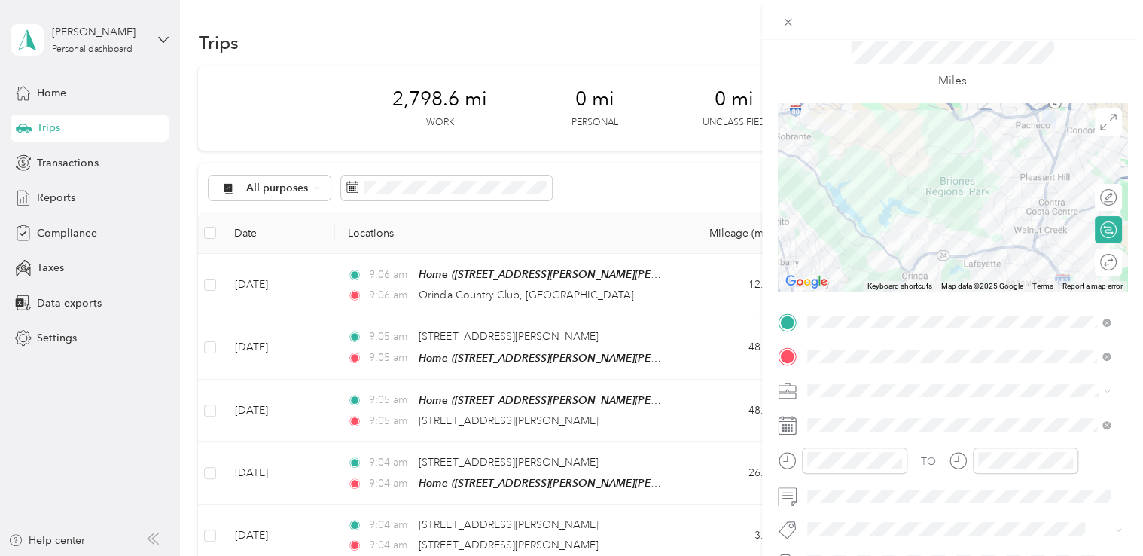
scroll to position [75, 0]
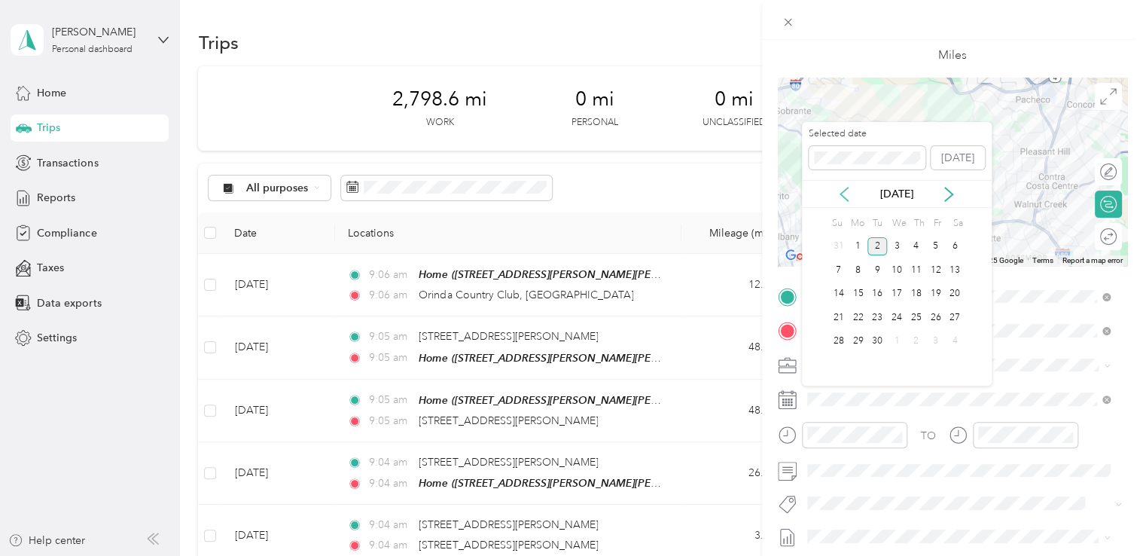
click at [847, 195] on icon at bounding box center [843, 194] width 15 height 15
click at [936, 312] on div "22" at bounding box center [935, 317] width 20 height 19
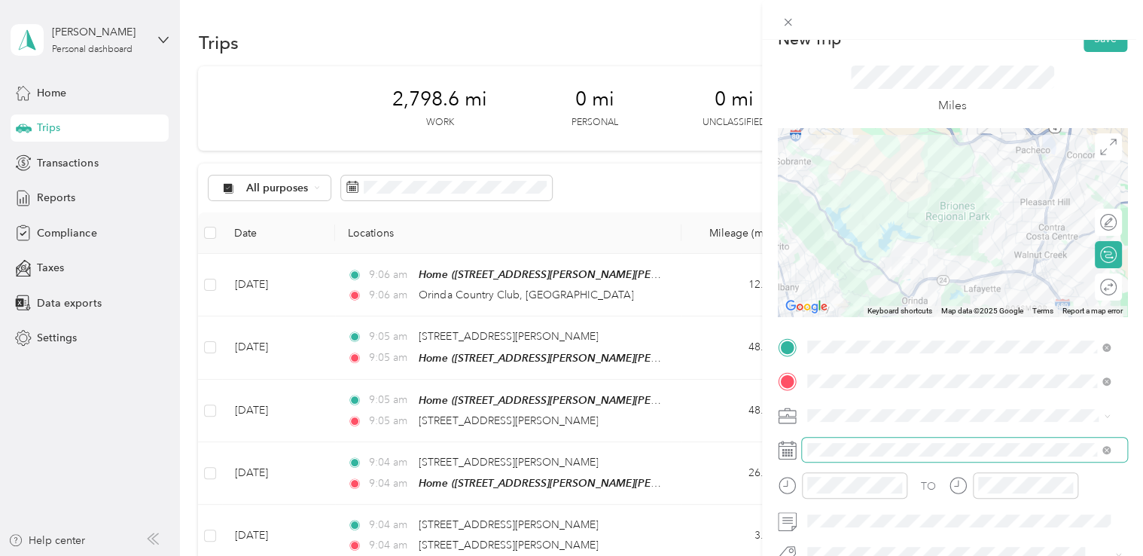
scroll to position [0, 0]
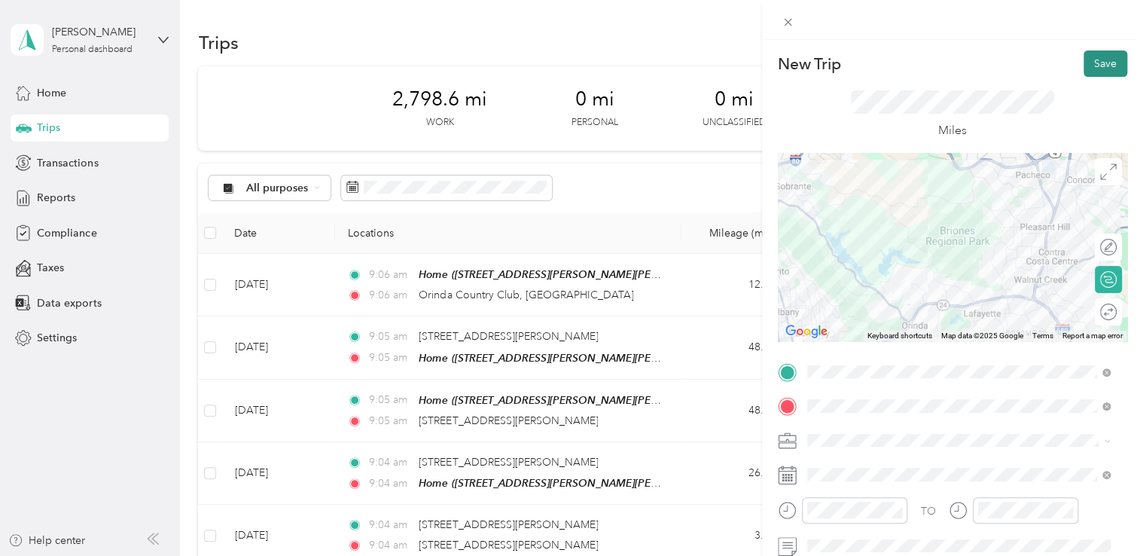
click at [1093, 62] on button "Save" at bounding box center [1105, 63] width 44 height 26
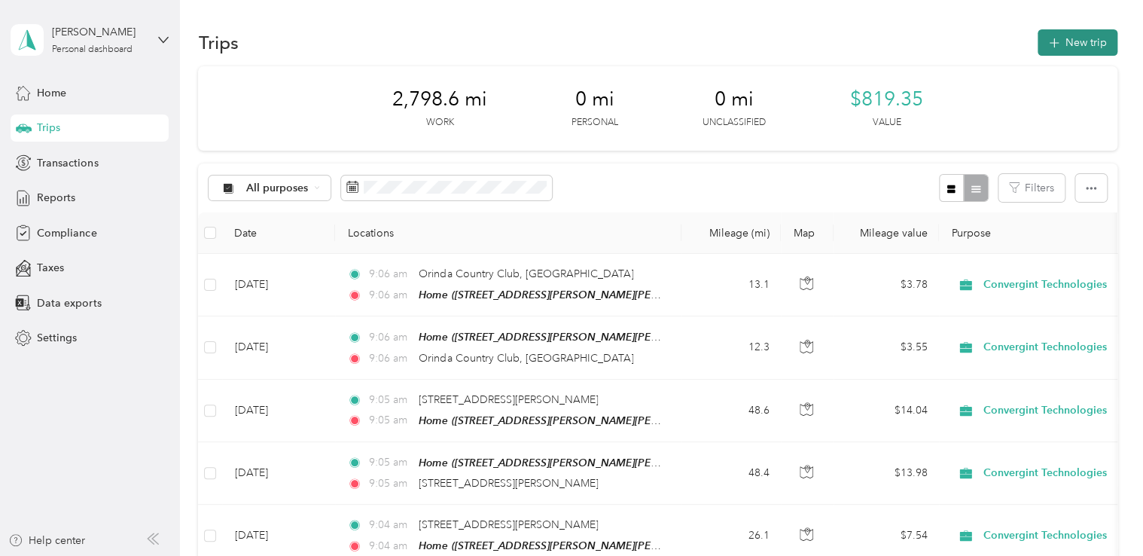
click at [1069, 40] on button "New trip" at bounding box center [1077, 42] width 80 height 26
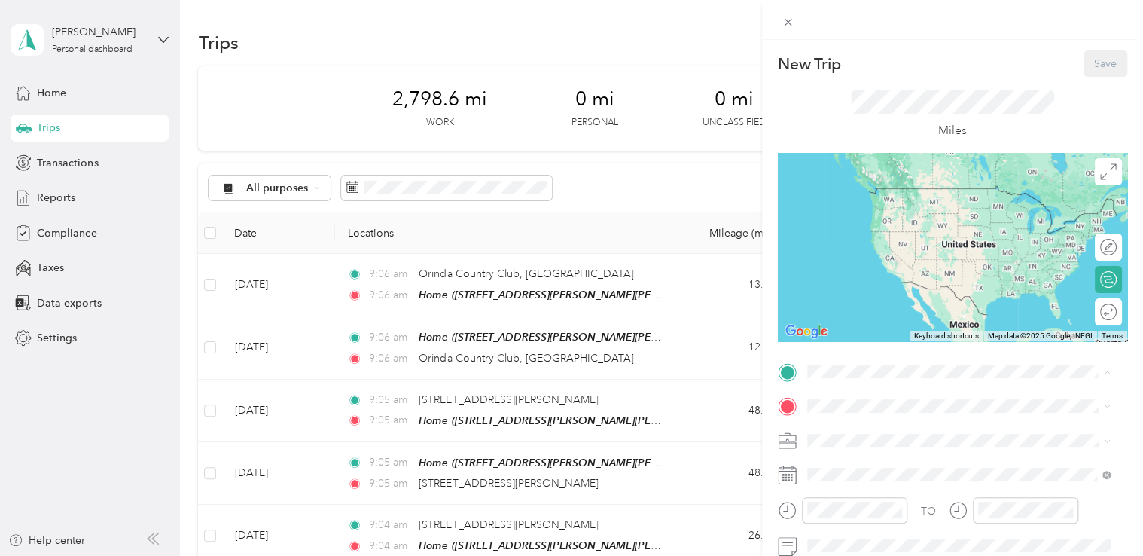
click at [854, 432] on div "Home [STREET_ADDRESS][PERSON_NAME][PERSON_NAME][US_STATE]" at bounding box center [969, 448] width 269 height 47
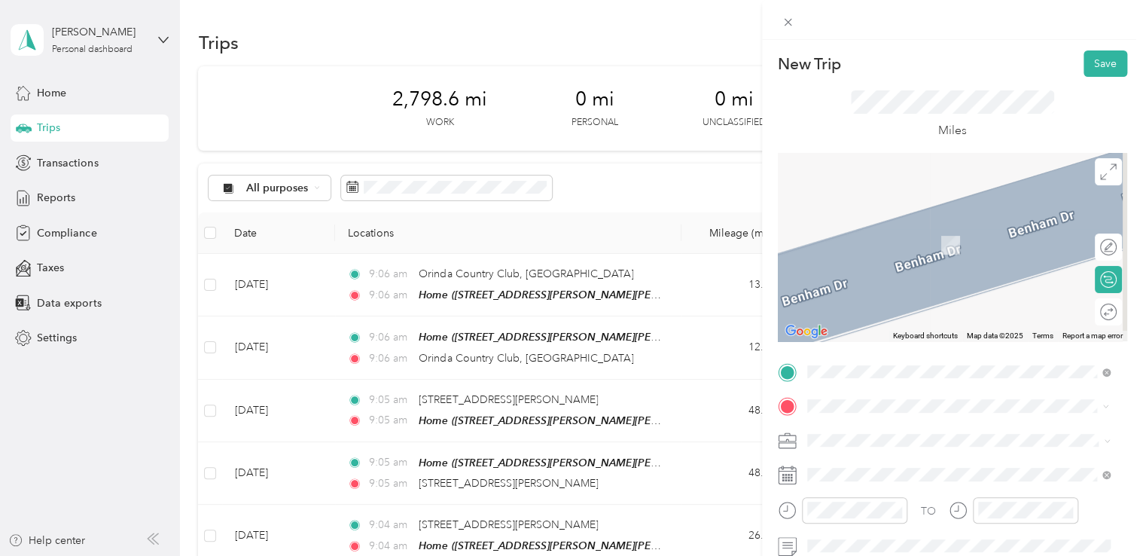
click at [867, 220] on span "[STREET_ADDRESS][PERSON_NAME][US_STATE]" at bounding box center [952, 223] width 234 height 14
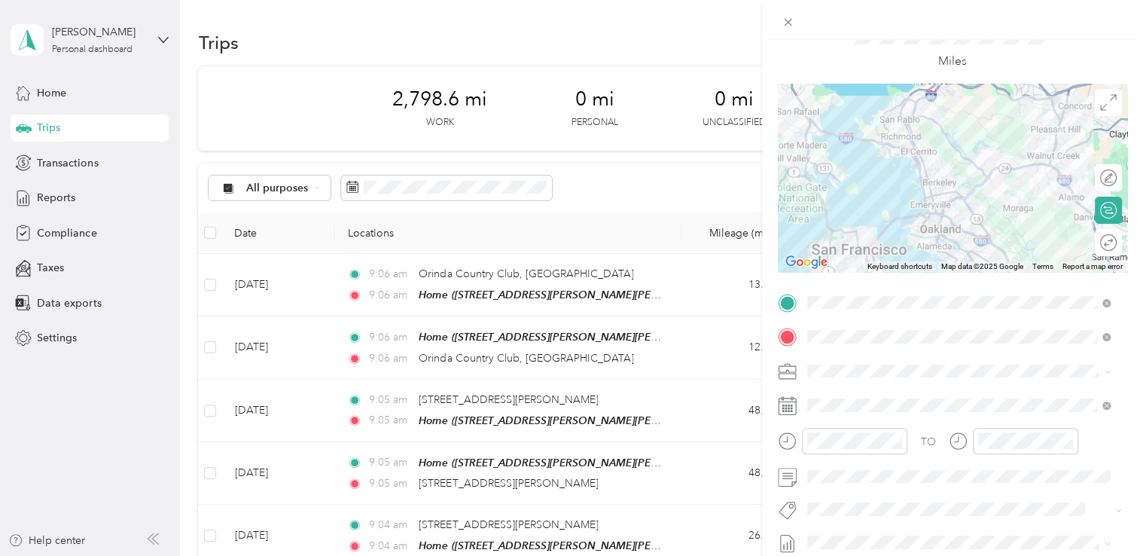
scroll to position [75, 0]
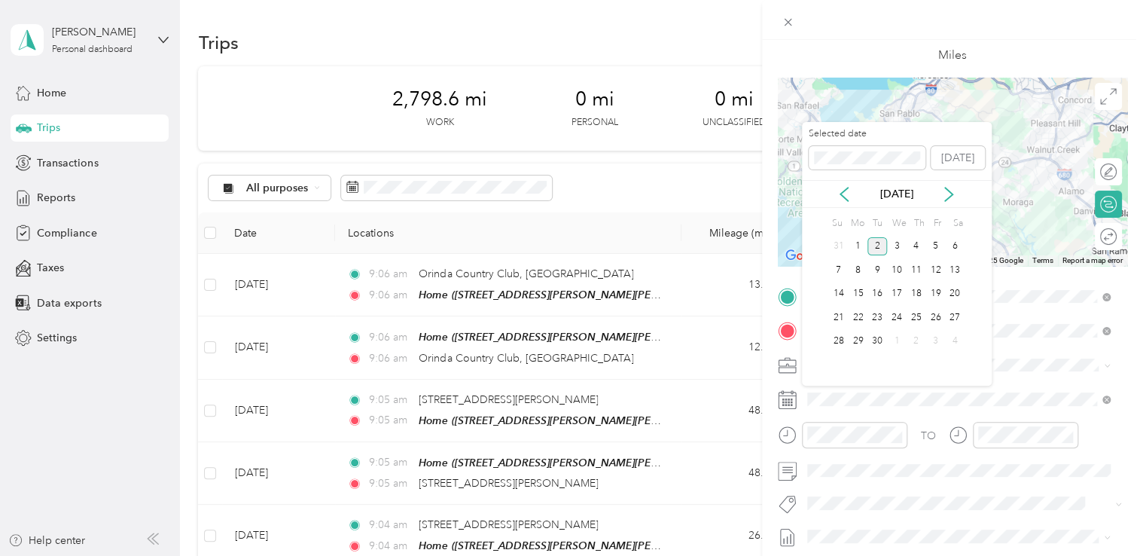
click at [845, 184] on div "[DATE]" at bounding box center [897, 194] width 190 height 28
click at [846, 189] on icon at bounding box center [843, 194] width 15 height 15
click at [858, 336] on div "25" at bounding box center [858, 341] width 20 height 19
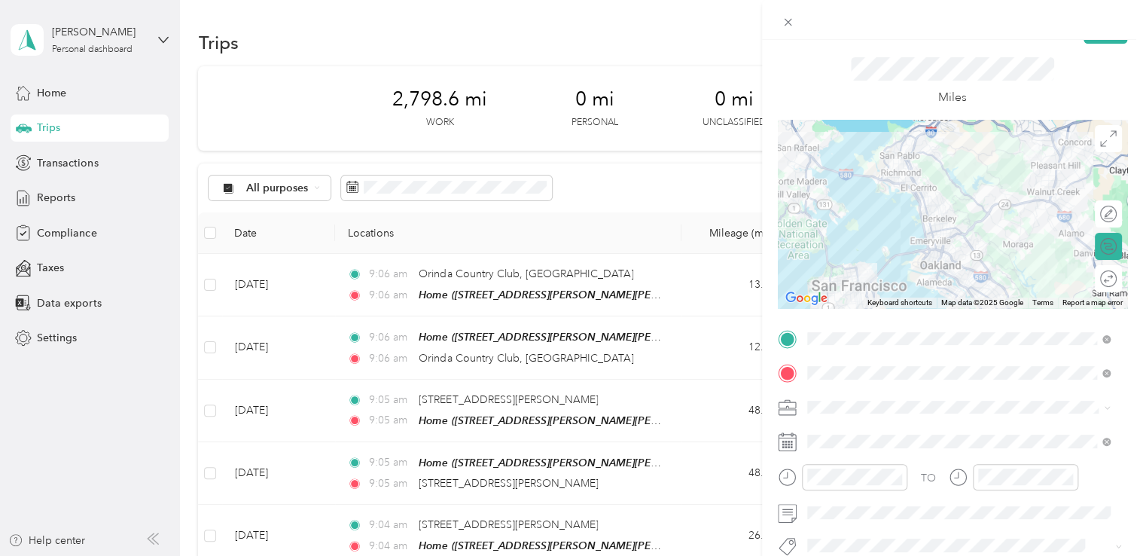
scroll to position [0, 0]
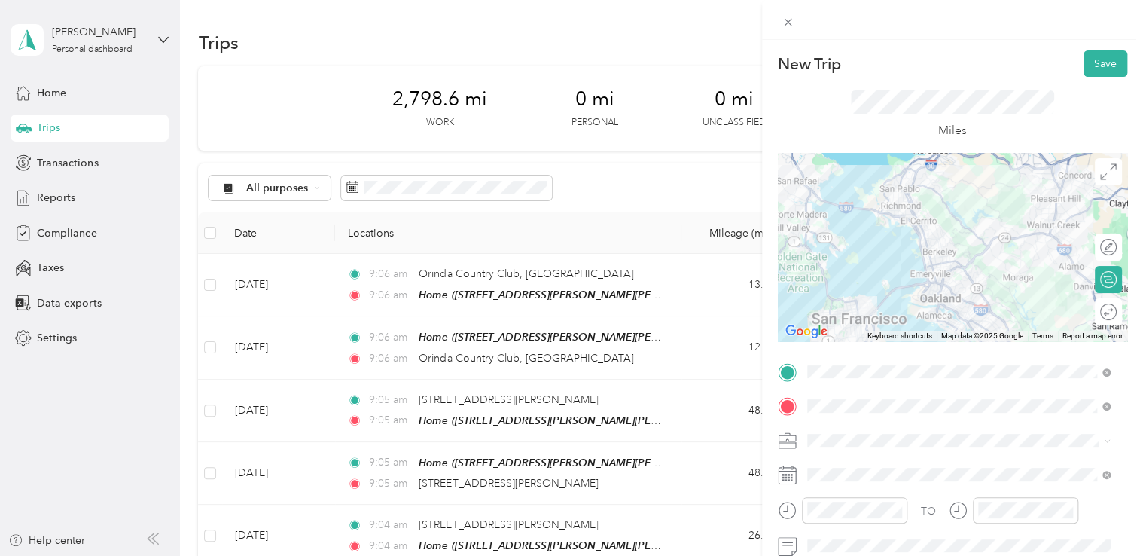
drag, startPoint x: 1096, startPoint y: 66, endPoint x: 1064, endPoint y: 74, distance: 32.5
click at [1096, 66] on button "Save" at bounding box center [1105, 63] width 44 height 26
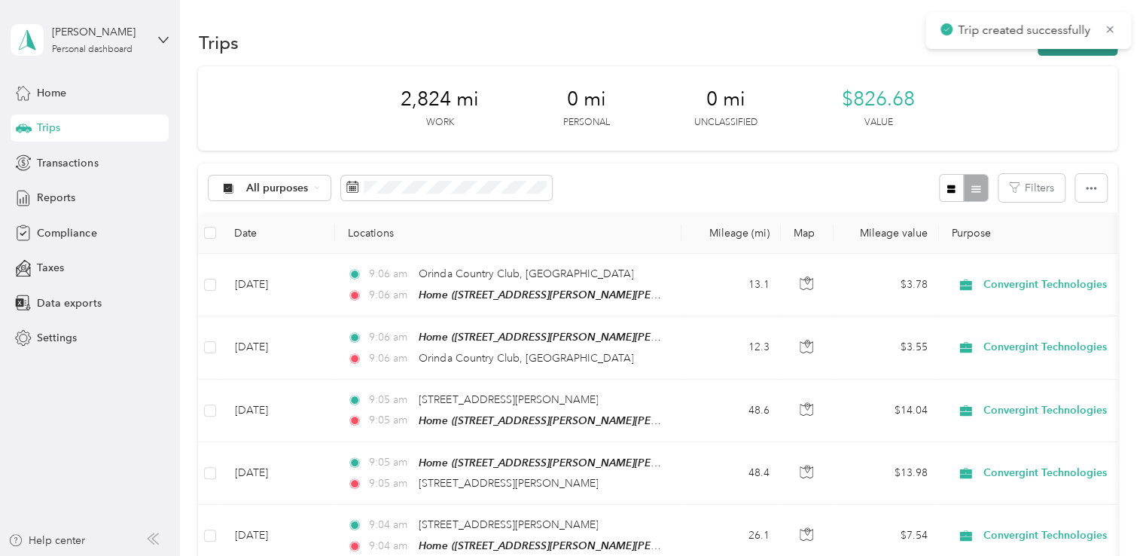
click at [1084, 53] on button "New trip" at bounding box center [1077, 42] width 80 height 26
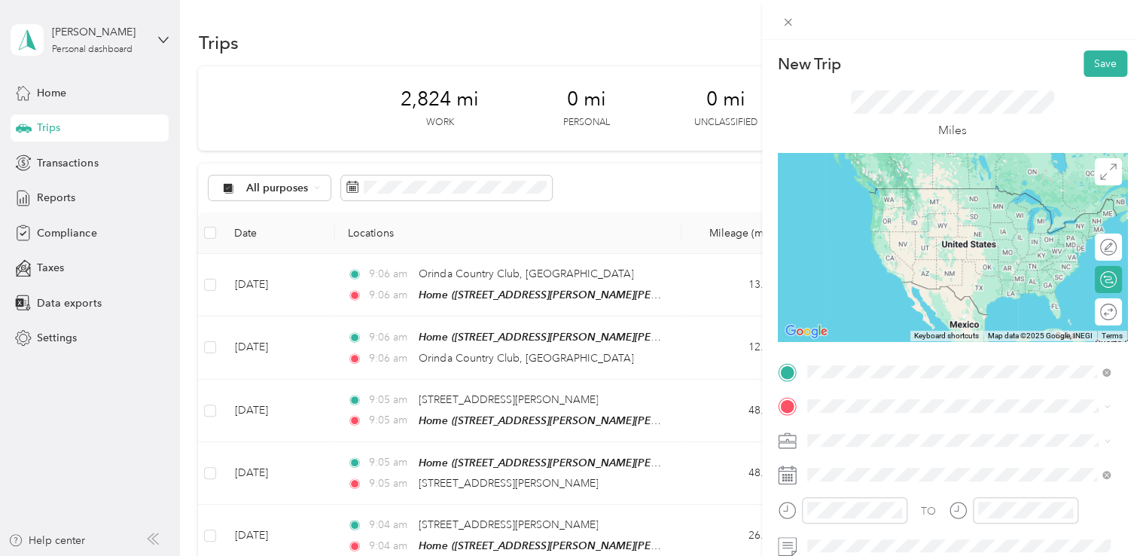
click at [854, 194] on span "[STREET_ADDRESS][PERSON_NAME][US_STATE]" at bounding box center [952, 188] width 234 height 14
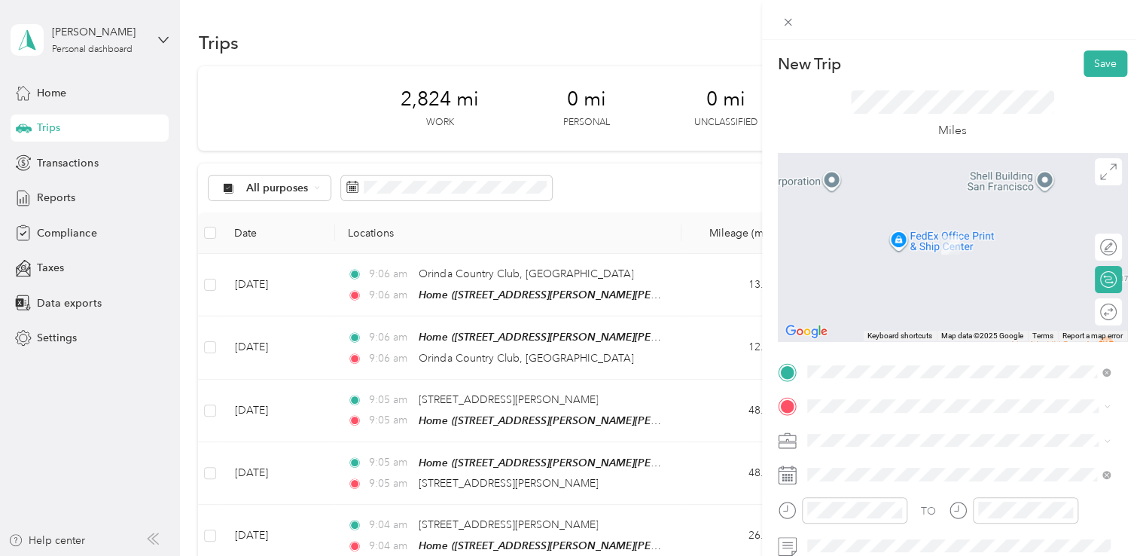
click at [871, 487] on span "[STREET_ADDRESS][PERSON_NAME][PERSON_NAME][PERSON_NAME][US_STATE]" at bounding box center [966, 487] width 263 height 29
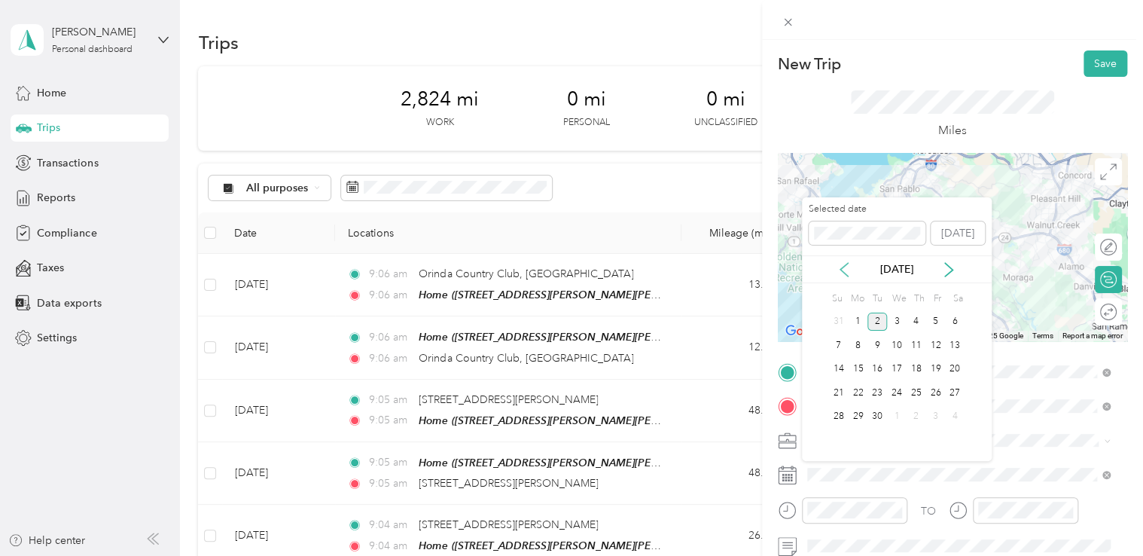
click at [840, 271] on icon at bounding box center [843, 269] width 15 height 15
click at [860, 415] on div "25" at bounding box center [858, 416] width 20 height 19
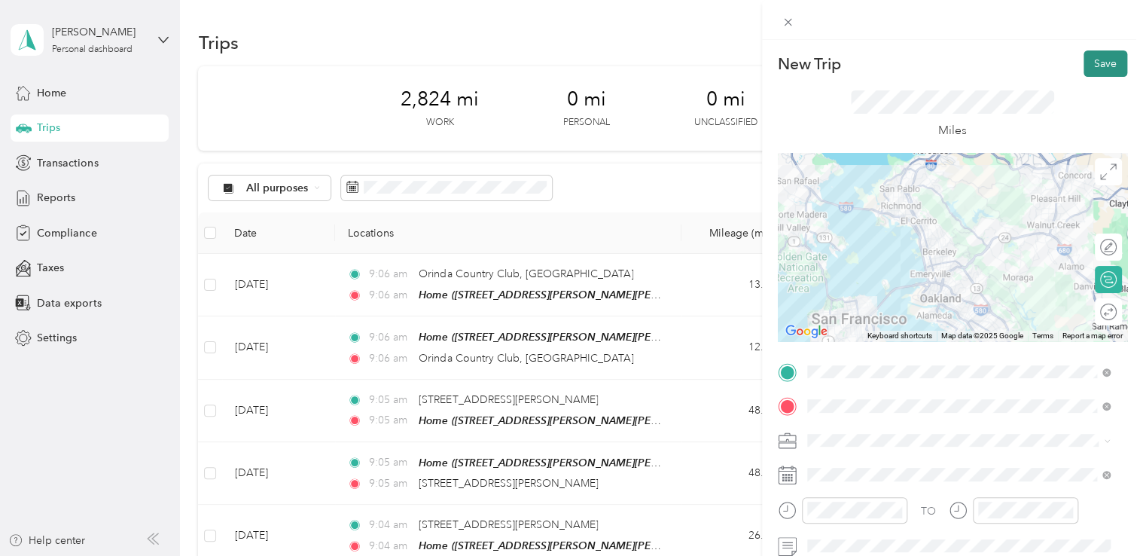
click at [1087, 69] on button "Save" at bounding box center [1105, 63] width 44 height 26
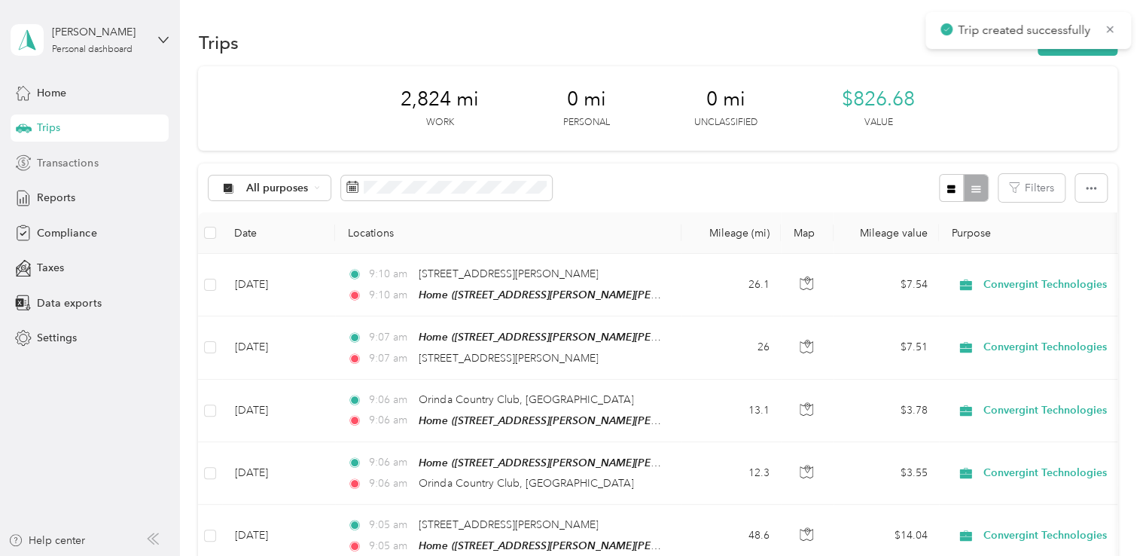
click at [61, 169] on span "Transactions" at bounding box center [67, 163] width 61 height 16
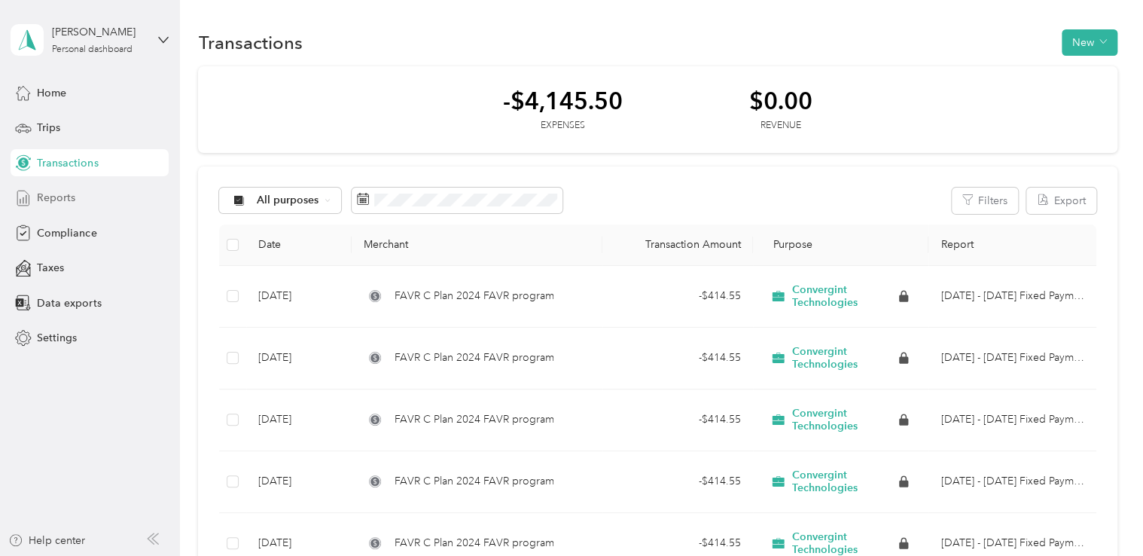
click at [38, 201] on span "Reports" at bounding box center [56, 198] width 38 height 16
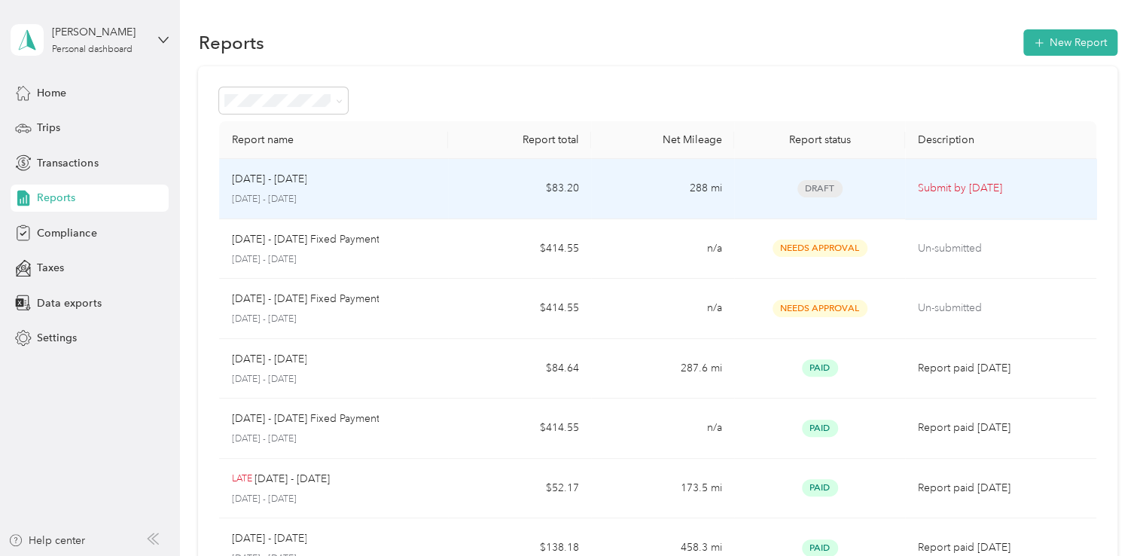
click at [948, 192] on p "Submit by [DATE]" at bounding box center [1000, 188] width 166 height 17
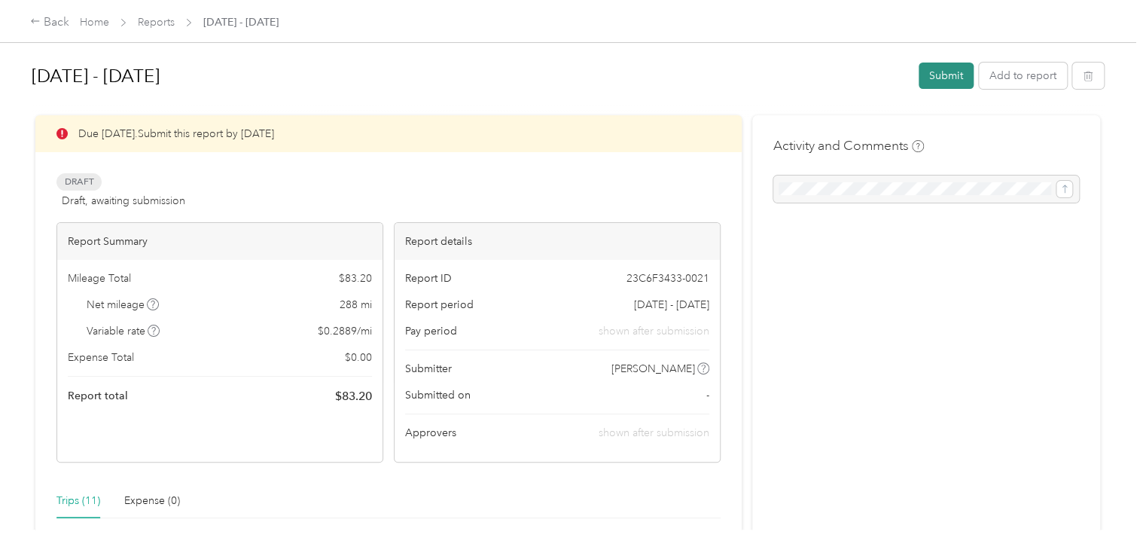
click at [936, 79] on button "Submit" at bounding box center [945, 75] width 55 height 26
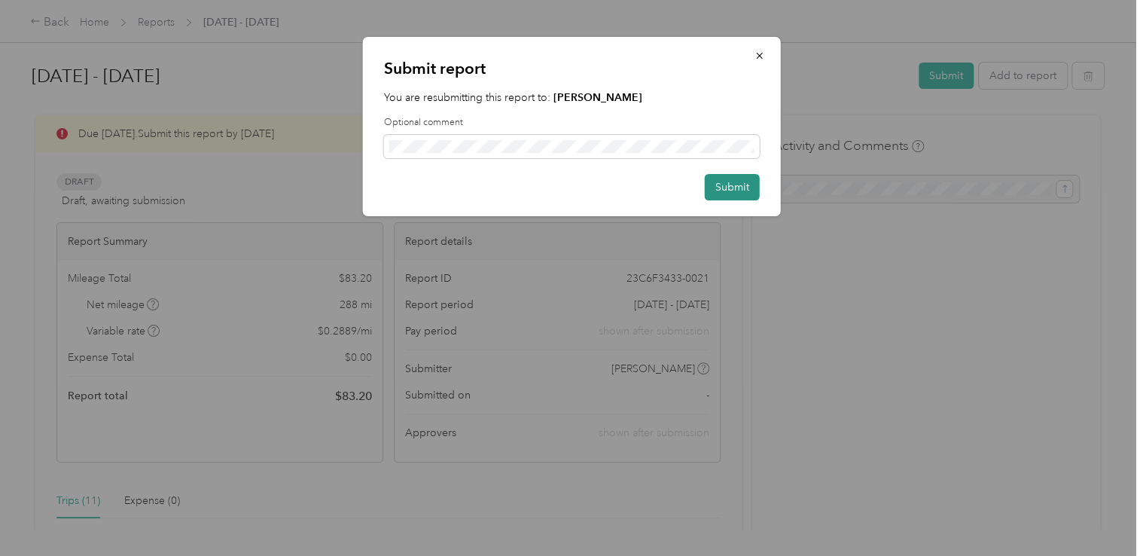
click at [712, 191] on button "Submit" at bounding box center [732, 187] width 55 height 26
